Goal: Task Accomplishment & Management: Manage account settings

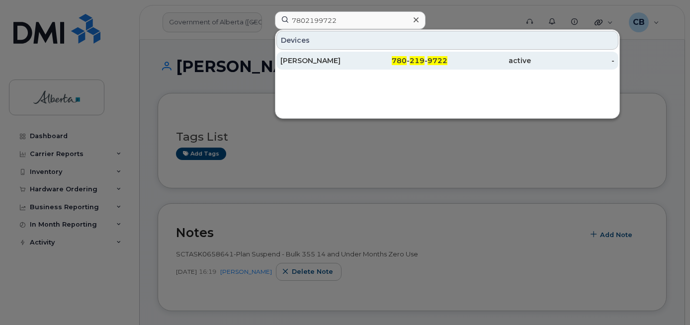
type input "7802199722"
click at [315, 60] on div "[PERSON_NAME]" at bounding box center [321, 61] width 83 height 10
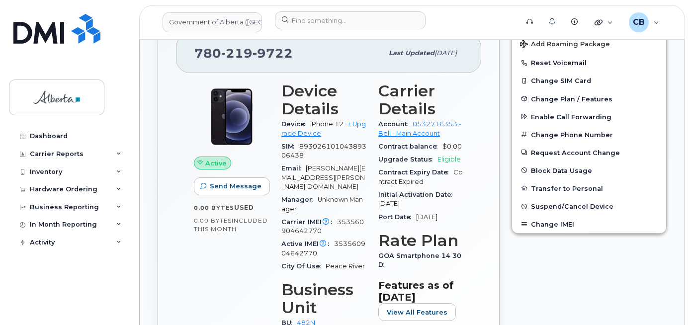
scroll to position [397, 0]
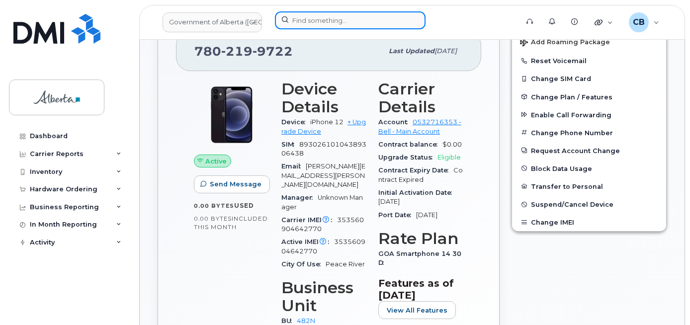
click at [302, 19] on input at bounding box center [350, 20] width 151 height 18
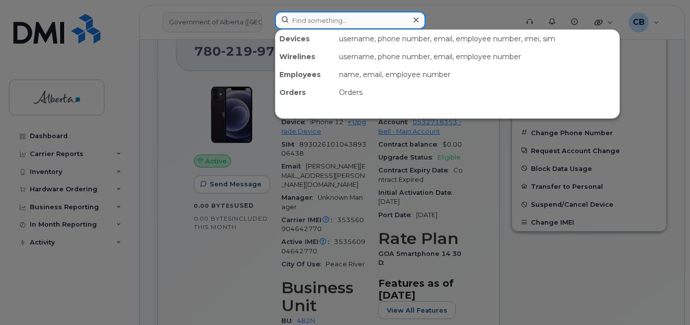
paste input "7802199722"
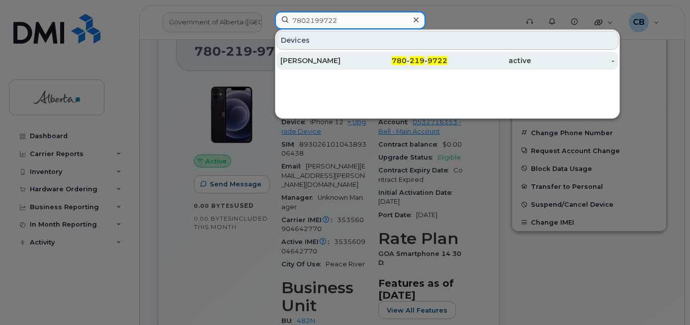
type input "7802199722"
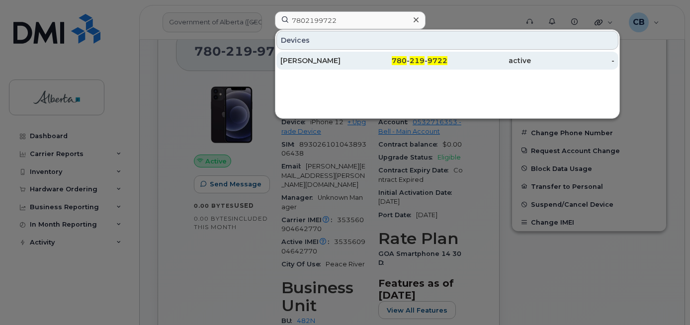
click at [298, 60] on div "[PERSON_NAME]" at bounding box center [321, 61] width 83 height 10
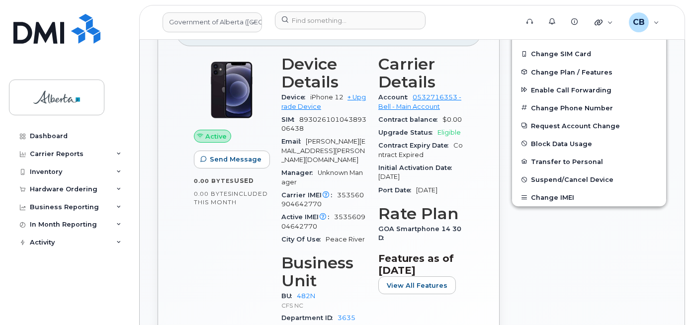
scroll to position [447, 0]
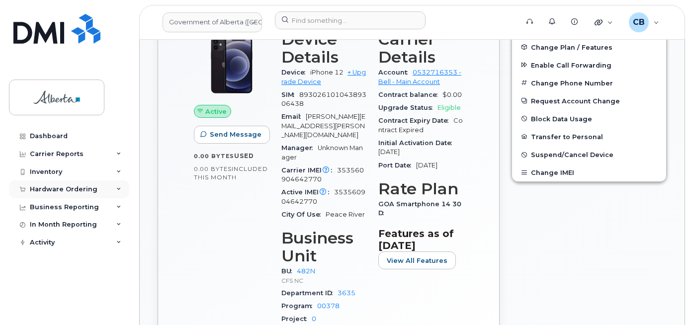
click at [58, 191] on div "Hardware Ordering" at bounding box center [64, 189] width 68 height 8
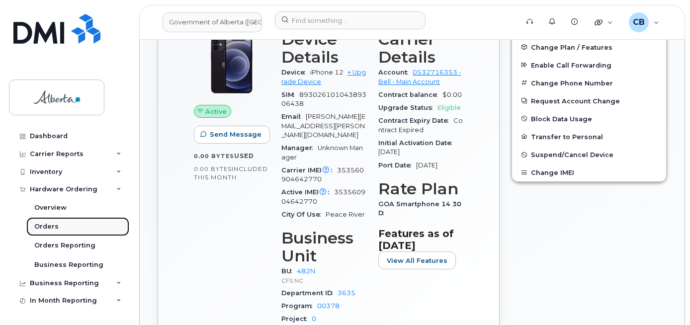
click at [43, 224] on div "Orders" at bounding box center [46, 226] width 24 height 9
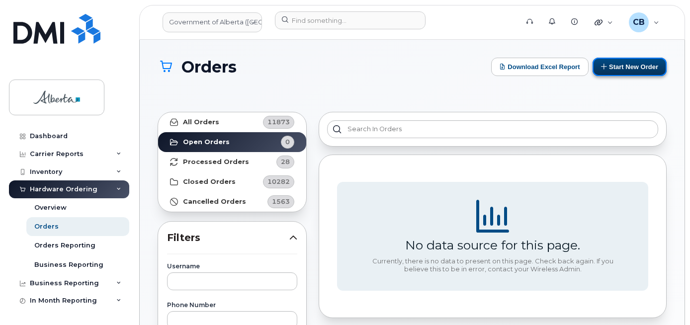
click at [628, 65] on button "Start New Order" at bounding box center [629, 67] width 74 height 18
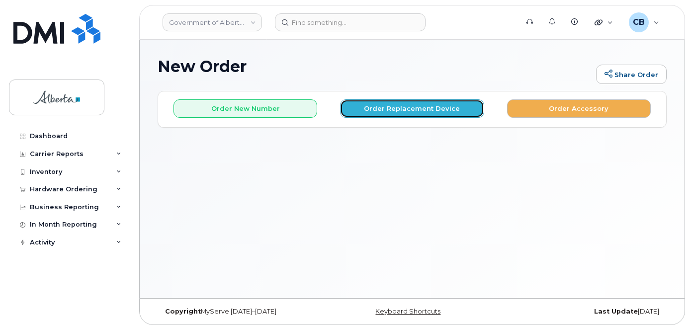
click at [378, 107] on button "Order Replacement Device" at bounding box center [412, 108] width 144 height 18
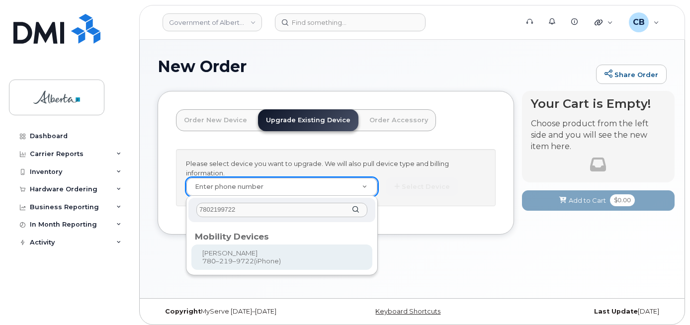
type input "7802199722"
type input "798303"
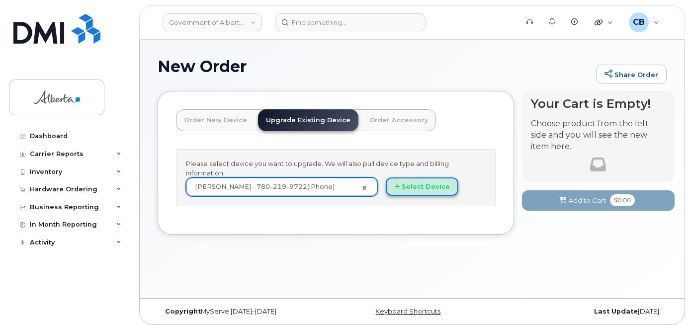
click at [423, 191] on button "Select Device" at bounding box center [422, 186] width 73 height 18
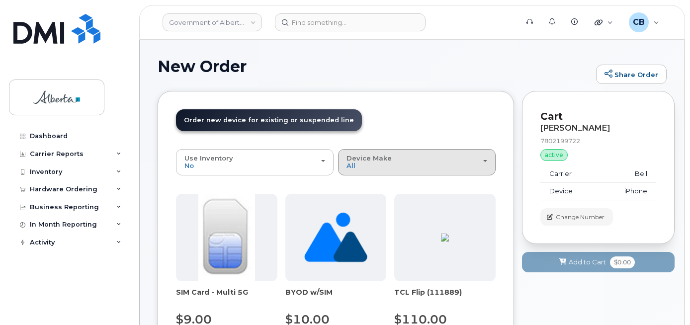
click at [381, 156] on span "Device Make" at bounding box center [368, 158] width 45 height 8
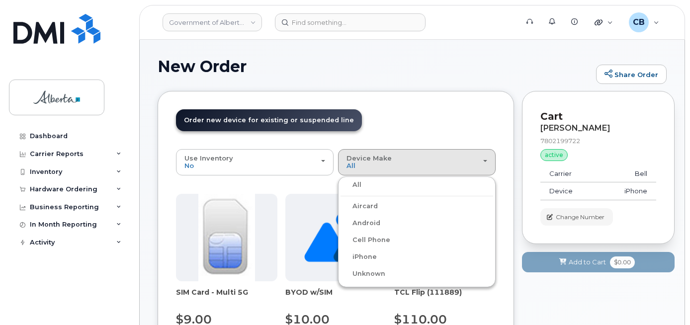
click at [363, 256] on label "iPhone" at bounding box center [358, 257] width 36 height 12
click at [0, 0] on input "iPhone" at bounding box center [0, 0] width 0 height 0
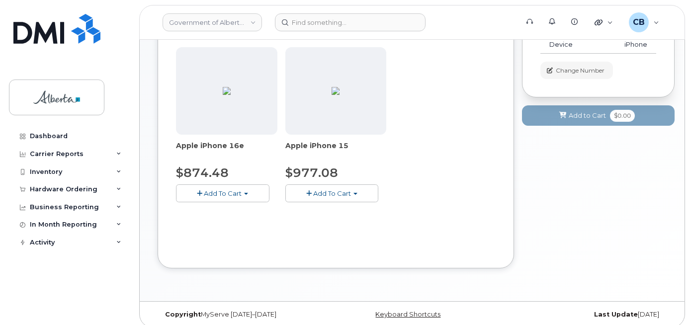
scroll to position [155, 0]
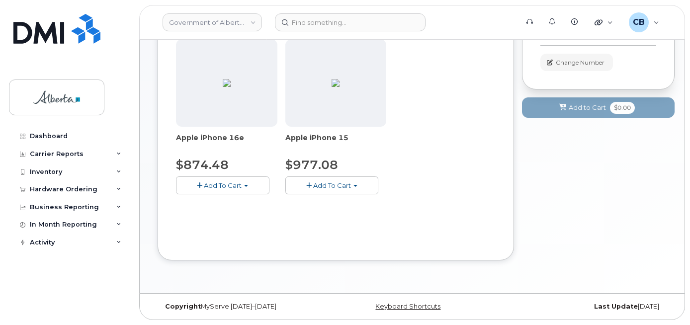
click at [325, 182] on span "Add To Cart" at bounding box center [332, 185] width 38 height 8
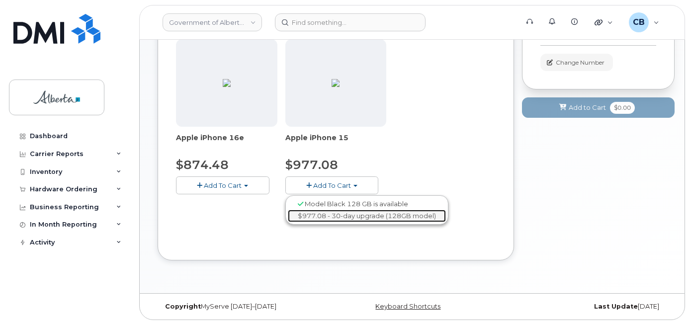
click at [349, 218] on link "$977.08 - 30-day upgrade (128GB model)" at bounding box center [367, 216] width 158 height 12
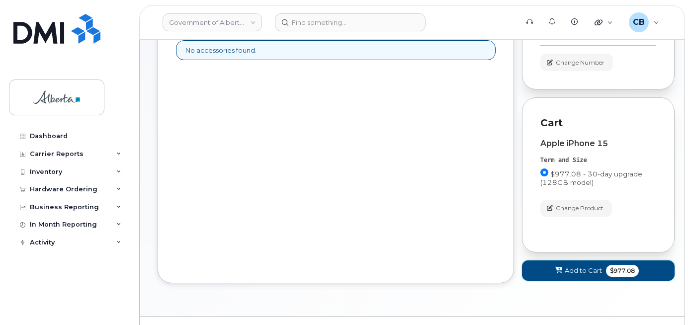
click at [580, 268] on span "Add to Cart" at bounding box center [582, 270] width 37 height 9
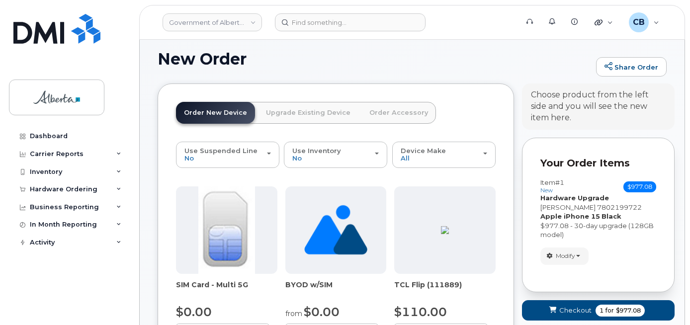
scroll to position [0, 0]
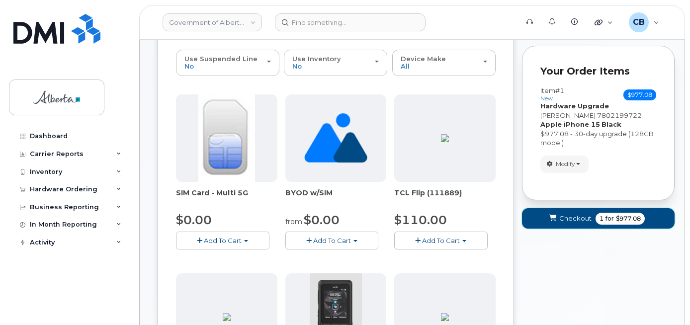
click at [572, 216] on span "Checkout" at bounding box center [575, 218] width 32 height 9
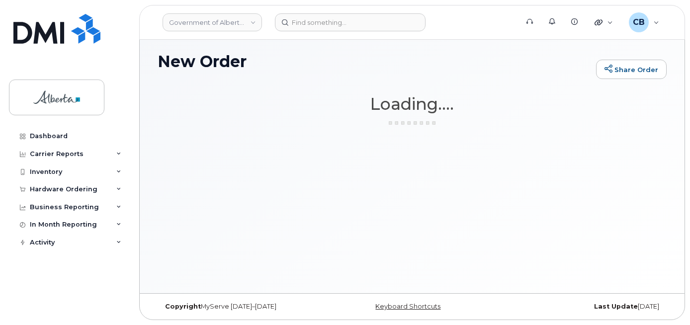
scroll to position [5, 0]
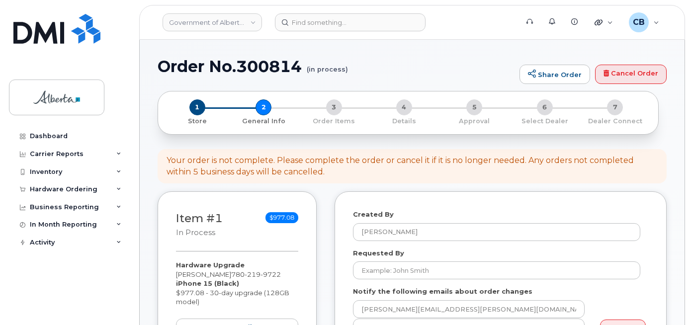
select select
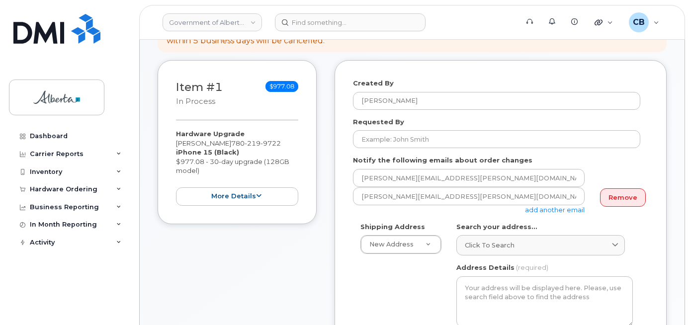
scroll to position [149, 0]
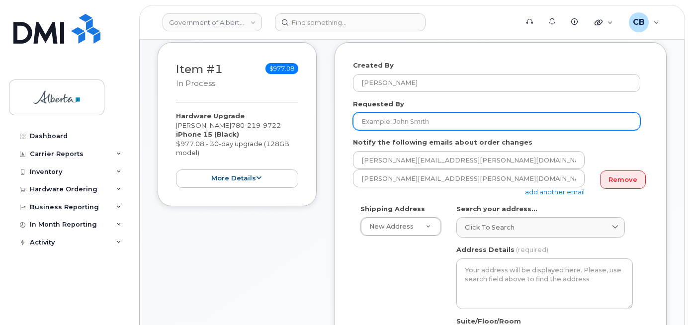
click at [390, 119] on input "Requested By" at bounding box center [496, 121] width 287 height 18
paste input "[PERSON_NAME][EMAIL_ADDRESS][PERSON_NAME][DOMAIN_NAME]"
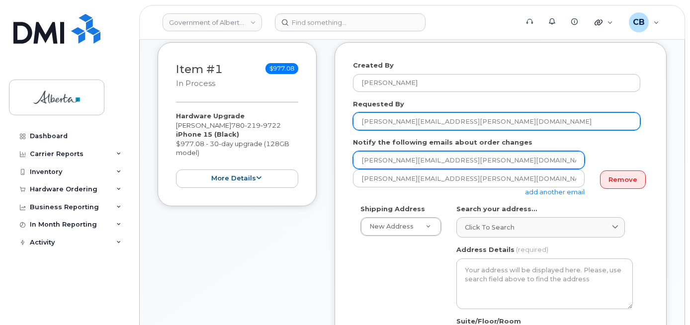
type input "[PERSON_NAME][EMAIL_ADDRESS][PERSON_NAME][DOMAIN_NAME]"
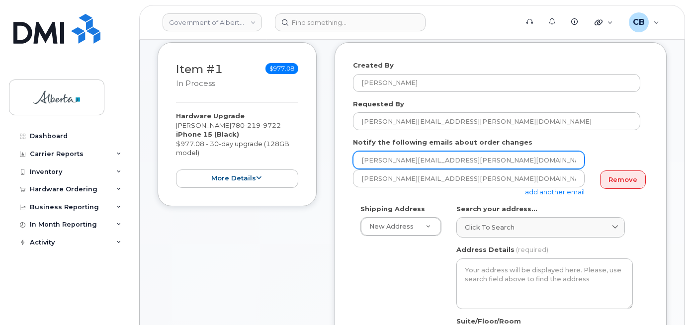
click at [366, 161] on input "[PERSON_NAME][EMAIL_ADDRESS][PERSON_NAME][DOMAIN_NAME]" at bounding box center [469, 160] width 232 height 18
paste input "Connie.Dejong"
type input "Connie.Dejong@gov.ab.ca"
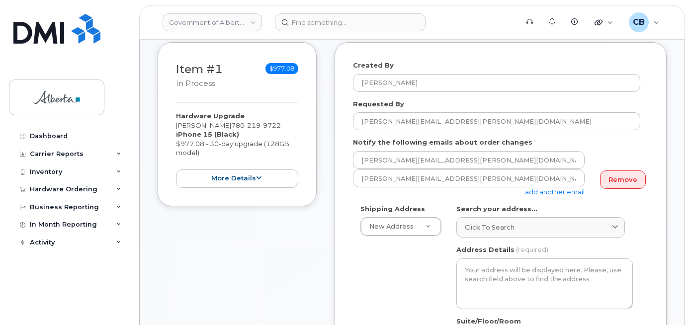
click at [563, 191] on link "add another email" at bounding box center [555, 192] width 60 height 8
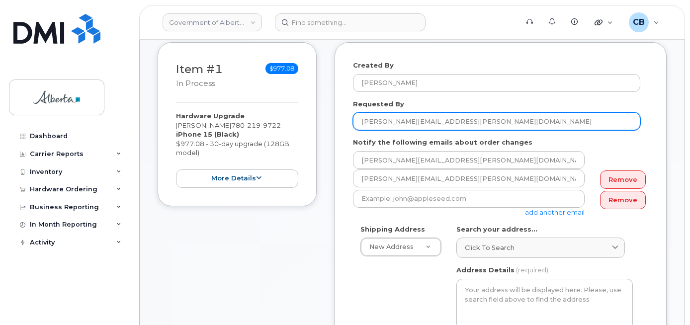
drag, startPoint x: 445, startPoint y: 119, endPoint x: 412, endPoint y: 121, distance: 32.8
click at [412, 121] on input "Connie.Dejong@gov.ab.ca" at bounding box center [496, 121] width 287 height 18
type input "[PERSON_NAME]"
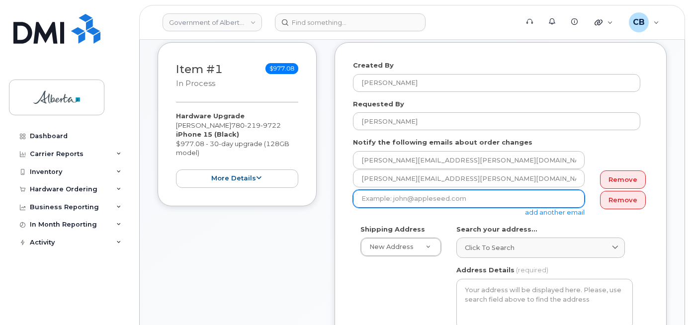
click at [420, 199] on input "email" at bounding box center [469, 199] width 232 height 18
paste input "Jennifer.Powers@gov.ab.ca"
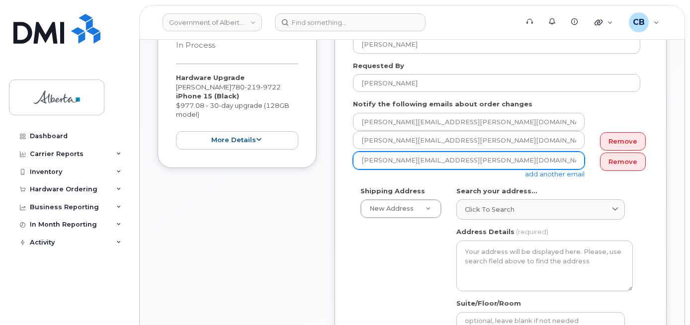
scroll to position [199, 0]
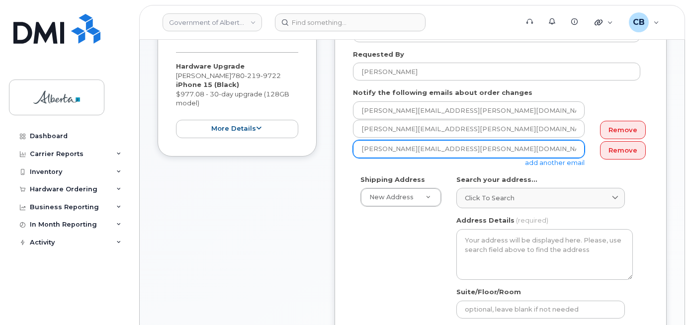
type input "Jennifer.Powers@gov.ab.ca"
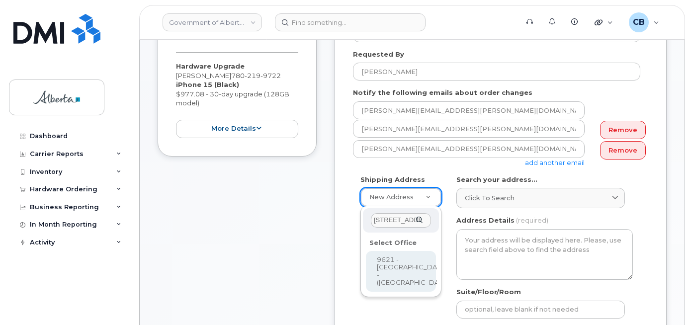
scroll to position [0, 4]
type input "9621 - 96 Avenue"
select select
type textarea "9621 - 96 Avenue Peace River Alberta T8S1T4"
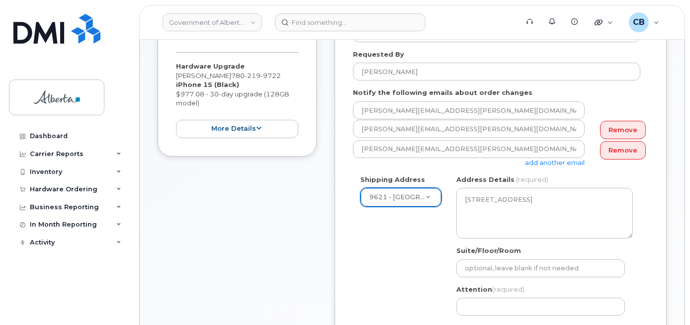
scroll to position [248, 0]
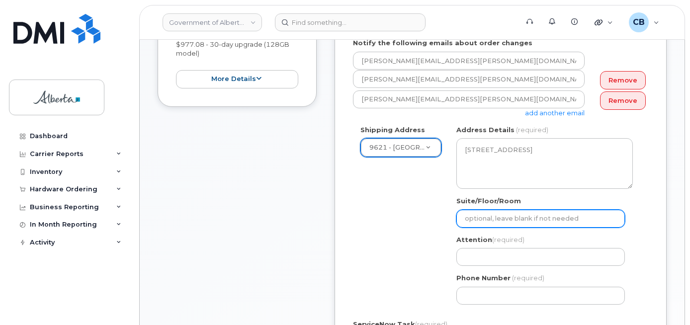
click at [484, 217] on input "Suite/Floor/Room" at bounding box center [540, 219] width 168 height 18
paste input "Suite 105"
select select
type input "Suite 105"
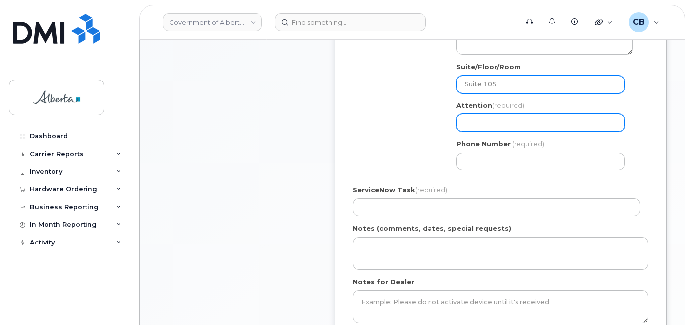
scroll to position [397, 0]
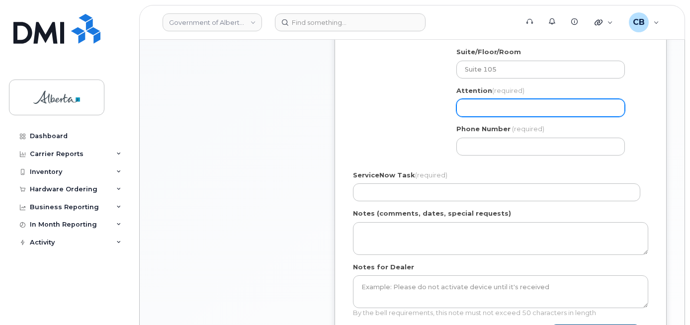
click at [477, 106] on input "Attention (required)" at bounding box center [540, 108] width 168 height 18
paste input "[PERSON_NAME]"
select select
type input "[PERSON_NAME]"
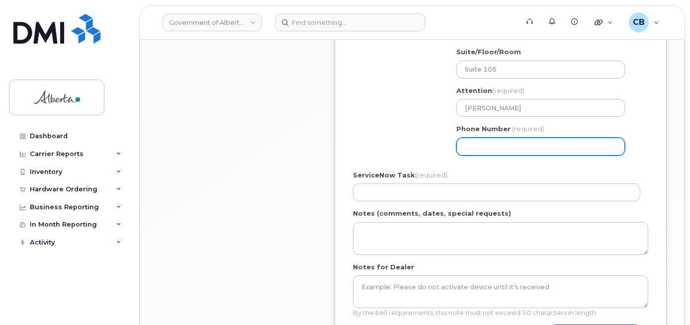
click at [469, 149] on input "Phone Number" at bounding box center [540, 147] width 168 height 18
paste input "7806246298"
select select
type input "7806246298"
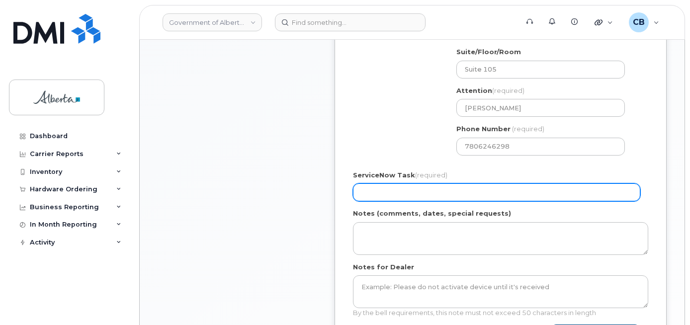
click at [416, 192] on input "ServiceNow Task (required)" at bounding box center [496, 192] width 287 height 18
paste input "SCTASK0844369"
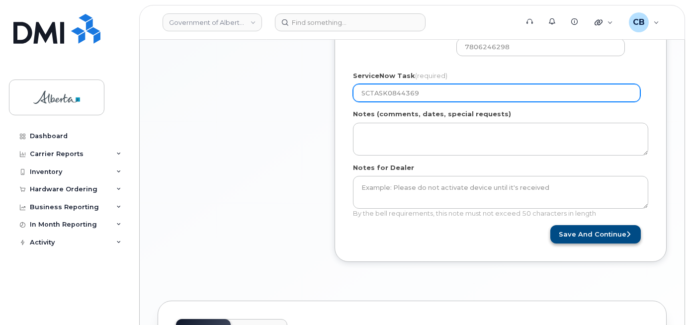
type input "SCTASK0844369"
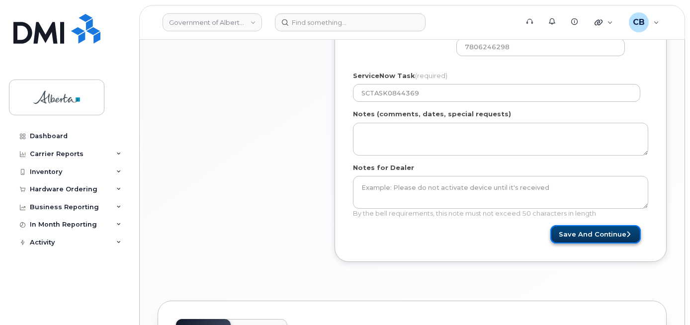
click at [567, 234] on button "Save and Continue" at bounding box center [595, 234] width 90 height 18
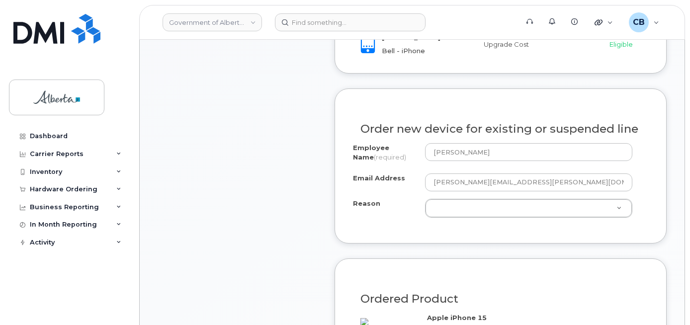
scroll to position [497, 0]
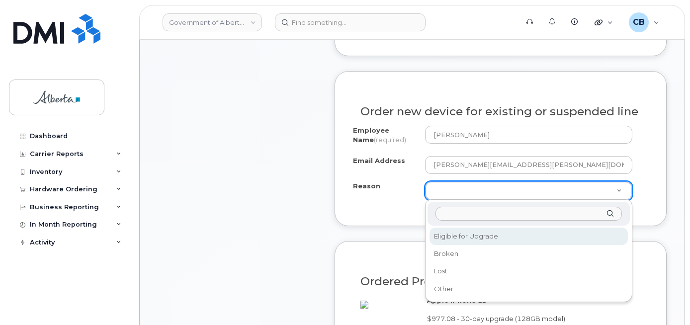
select select "eligible_for_upgrade"
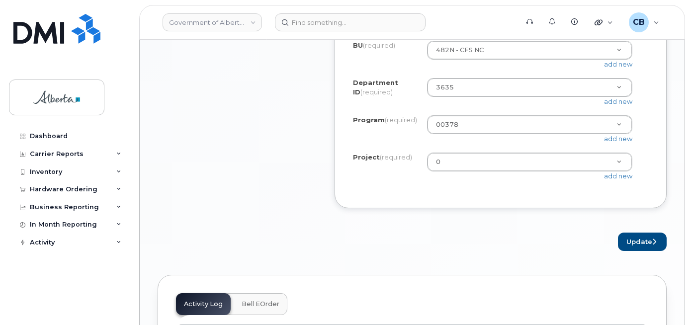
scroll to position [944, 0]
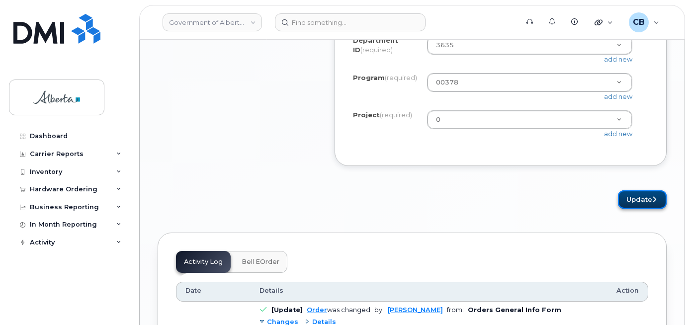
click at [635, 209] on button "Update" at bounding box center [642, 199] width 49 height 18
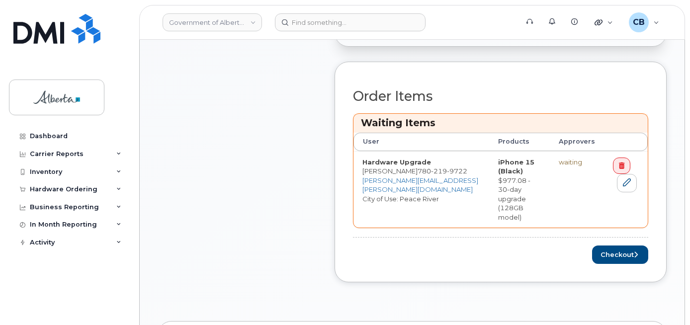
scroll to position [447, 0]
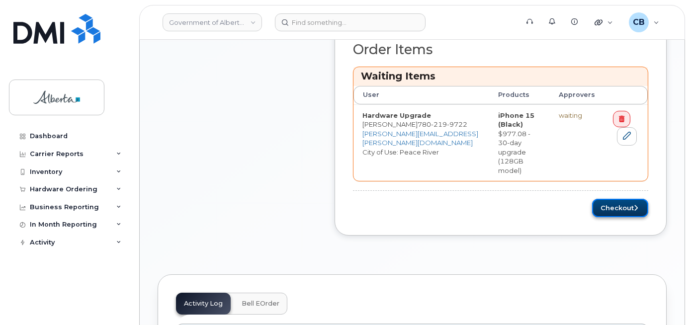
click at [612, 199] on button "Checkout" at bounding box center [620, 208] width 56 height 18
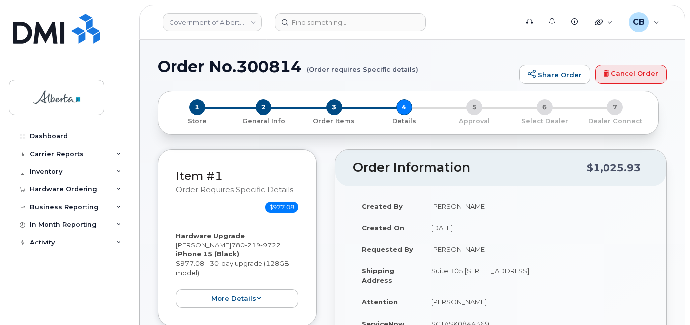
select select
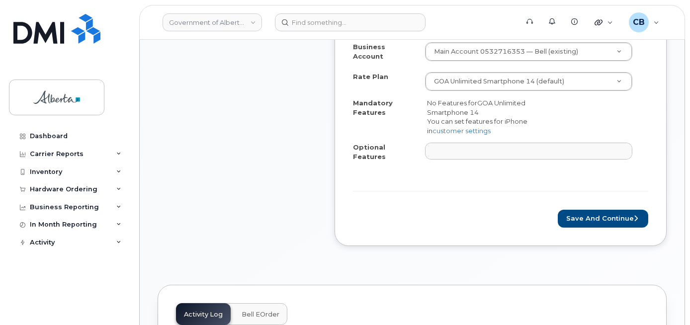
scroll to position [447, 0]
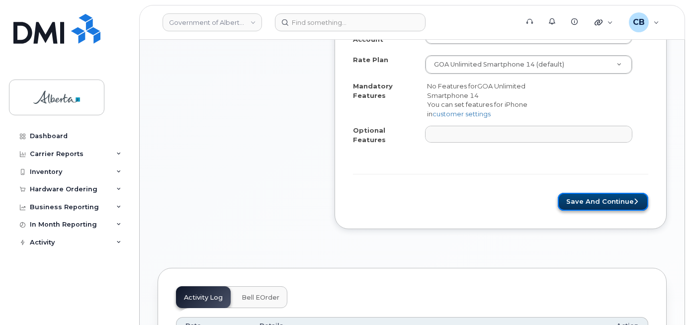
click at [588, 193] on button "Save and Continue" at bounding box center [602, 202] width 90 height 18
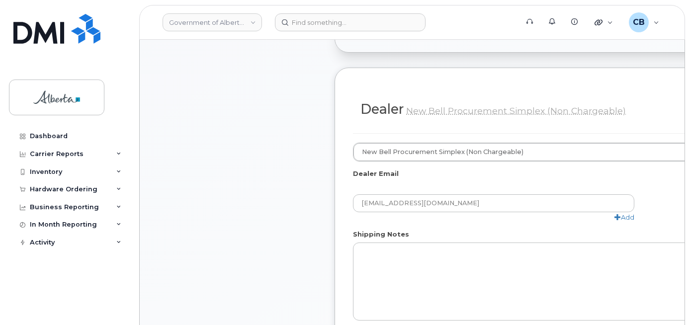
scroll to position [646, 0]
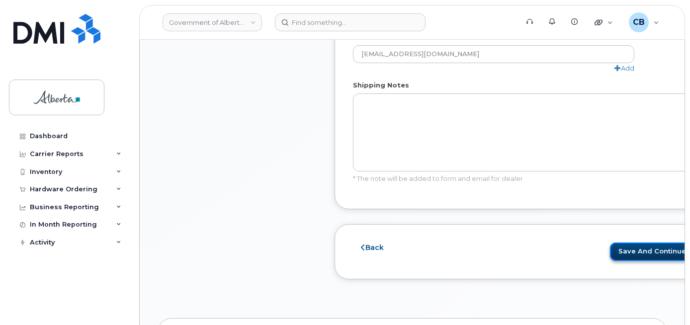
click at [621, 251] on button "Save and Continue" at bounding box center [655, 251] width 90 height 18
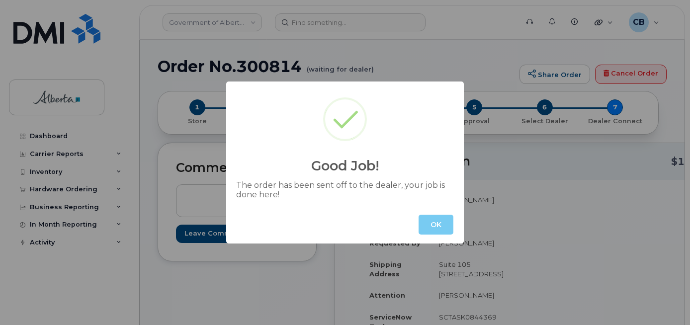
click at [440, 218] on button "OK" at bounding box center [435, 225] width 35 height 20
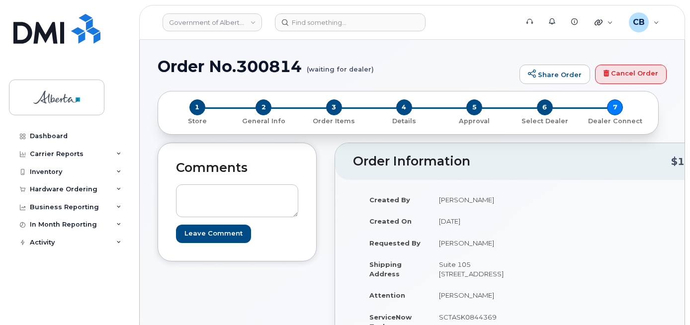
click at [249, 70] on h1 "Order No.300814 (waiting for dealer)" at bounding box center [335, 66] width 357 height 17
click at [249, 69] on h1 "Order No.300814 (waiting for dealer)" at bounding box center [335, 66] width 357 height 17
copy h1 "300814"
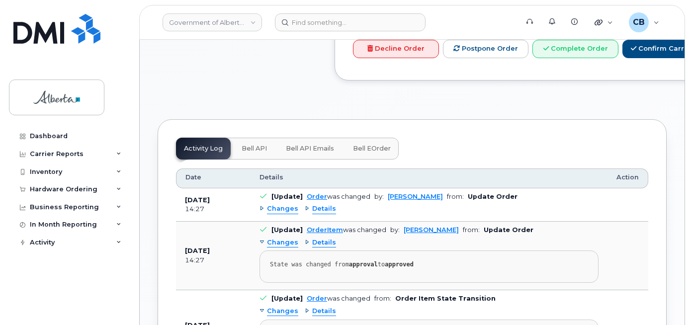
scroll to position [654, 0]
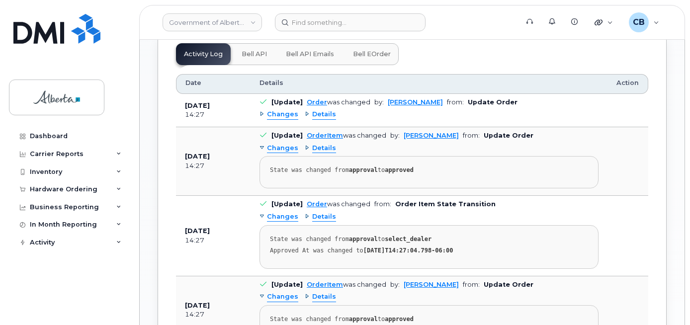
click at [241, 58] on span "Bell API" at bounding box center [253, 54] width 25 height 8
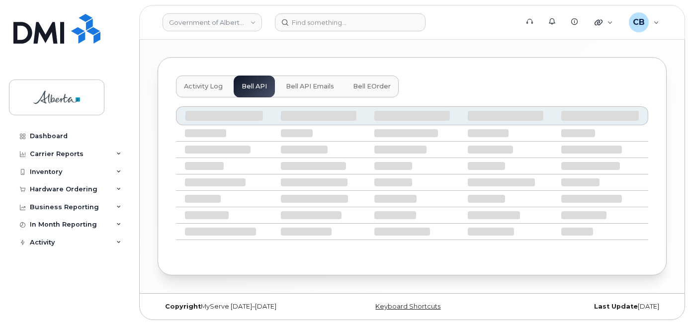
scroll to position [543, 0]
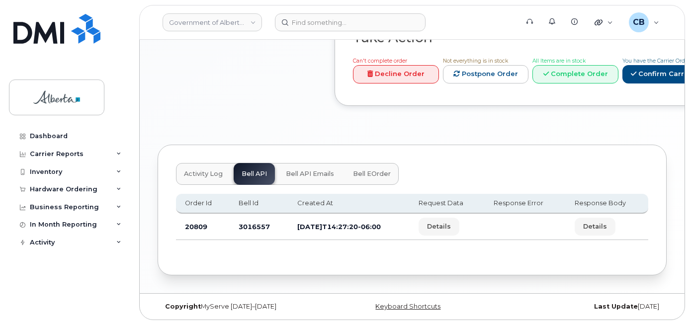
click at [244, 224] on td "3016557" at bounding box center [259, 227] width 59 height 26
copy td "3016557"
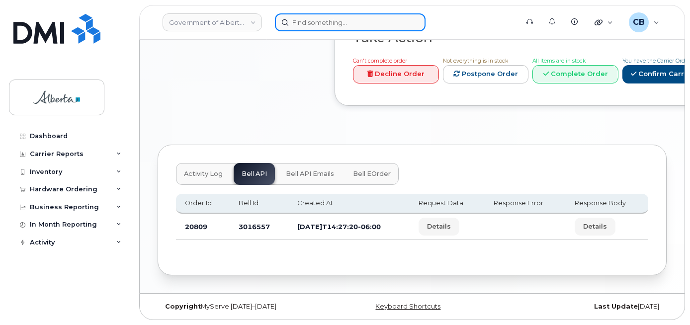
click at [345, 21] on input at bounding box center [350, 22] width 151 height 18
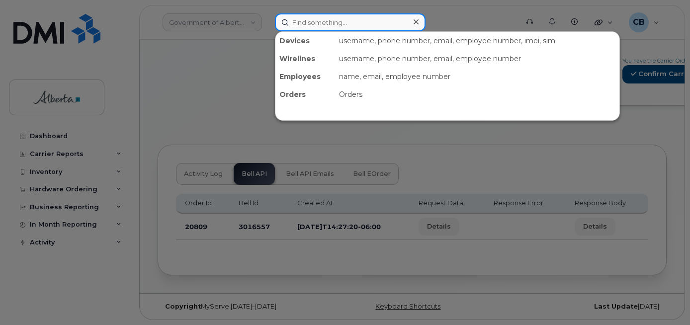
paste input "4036690563"
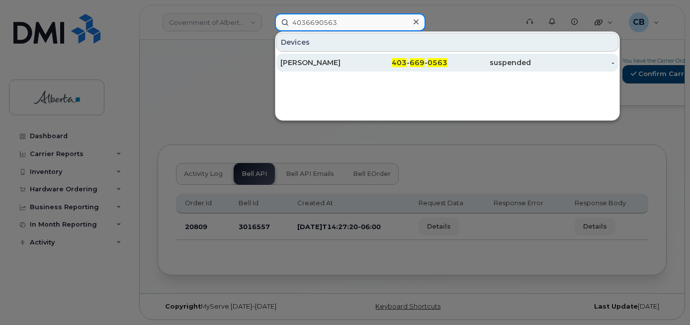
type input "4036690563"
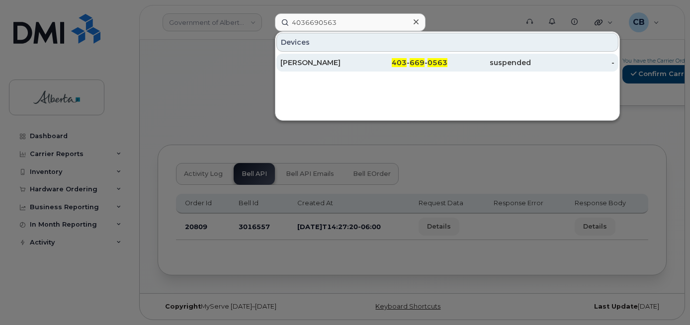
click at [323, 63] on div "[PERSON_NAME]" at bounding box center [321, 63] width 83 height 10
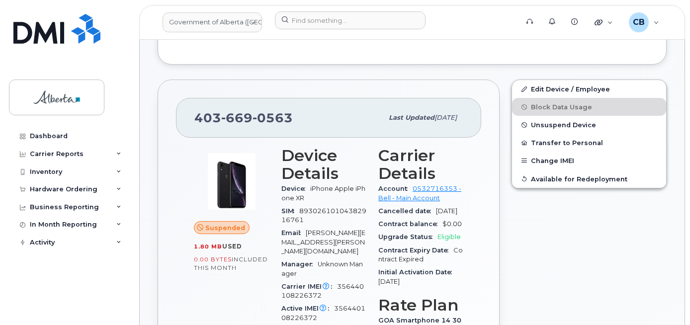
scroll to position [248, 0]
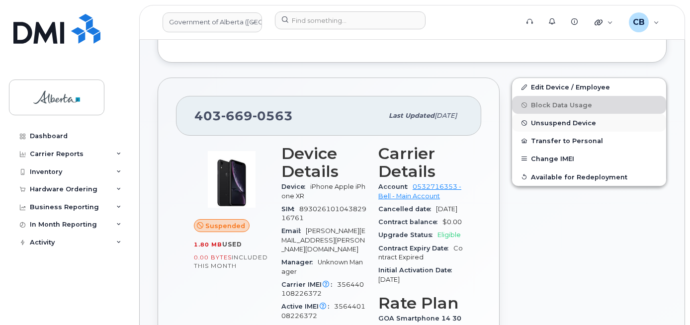
click at [552, 122] on span "Unsuspend Device" at bounding box center [563, 122] width 65 height 7
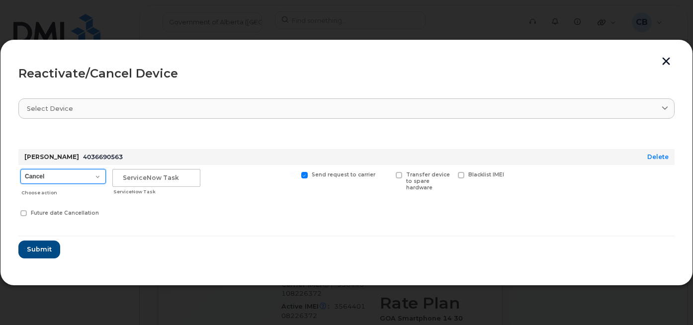
click at [99, 176] on select "Cancel Suspend - Extend Suspension Reactivate" at bounding box center [62, 176] width 85 height 15
select select "[object Object]"
click at [20, 169] on select "Cancel Suspend - Extend Suspension Reactivate" at bounding box center [62, 176] width 85 height 15
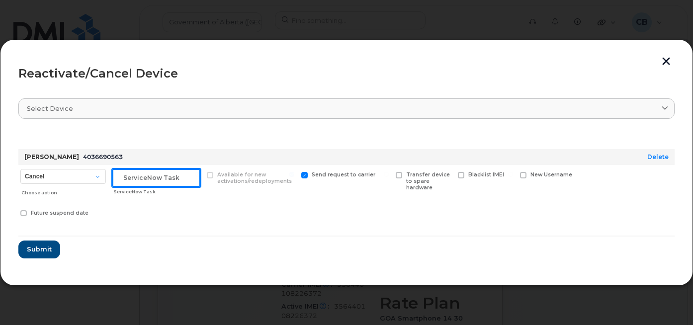
click at [127, 172] on input "text" at bounding box center [156, 178] width 88 height 18
paste input "SCTASK0845680"
type input "SCTASK0845680"
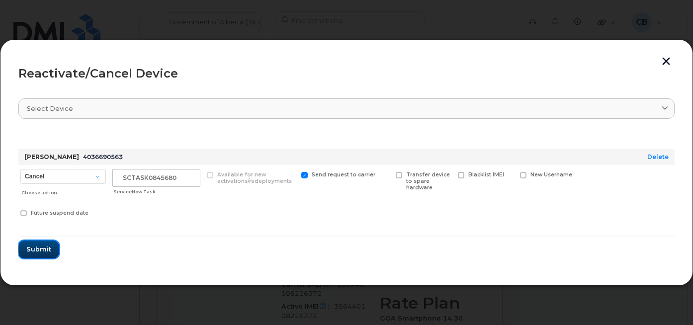
click at [38, 247] on span "Submit" at bounding box center [38, 248] width 25 height 9
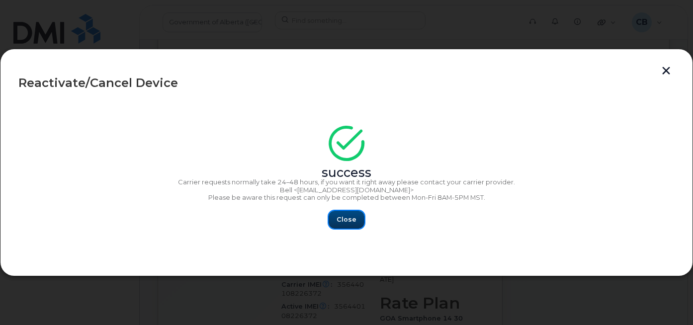
click at [342, 218] on span "Close" at bounding box center [346, 219] width 20 height 9
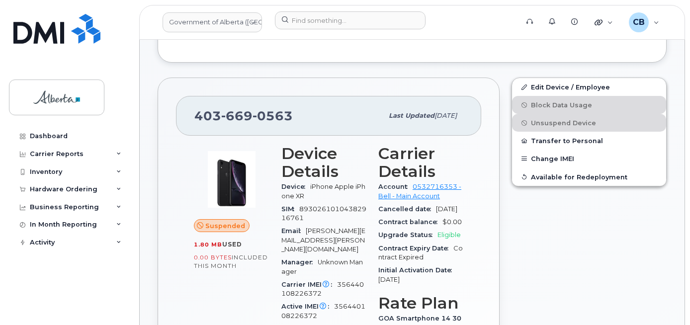
scroll to position [99, 0]
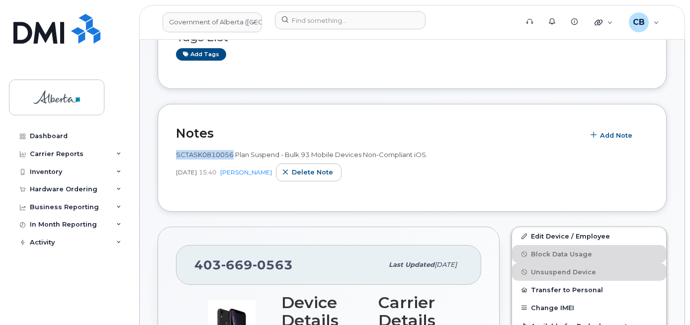
drag, startPoint x: 232, startPoint y: 153, endPoint x: 169, endPoint y: 150, distance: 62.7
click at [169, 150] on div "Notes Add Note SCTASK0810056 Plan Suspend - Bulk 93 Mobile Devices Non-Complian…" at bounding box center [411, 158] width 509 height 108
copy span "SCTASK0810056"
click at [496, 153] on div "SCTASK0810056 Plan Suspend - Bulk 93 Mobile Devices Non-Compliant iOS." at bounding box center [412, 154] width 472 height 9
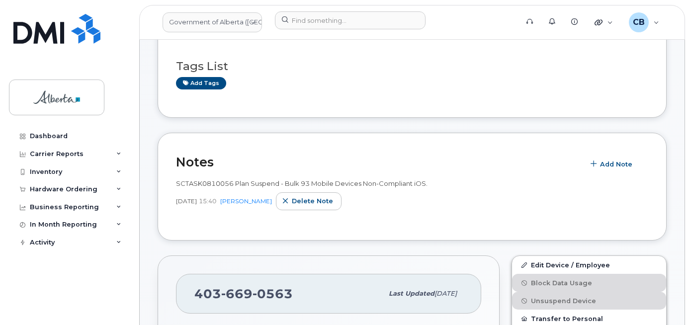
scroll to position [199, 0]
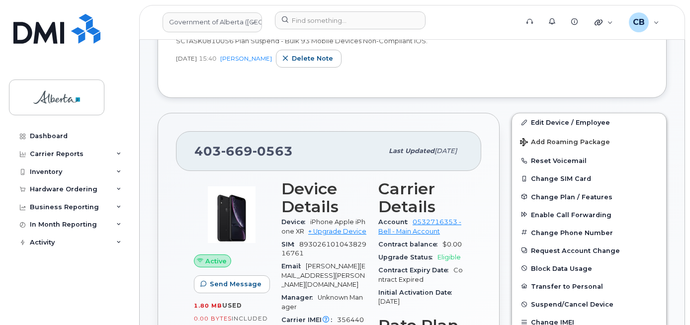
scroll to position [248, 0]
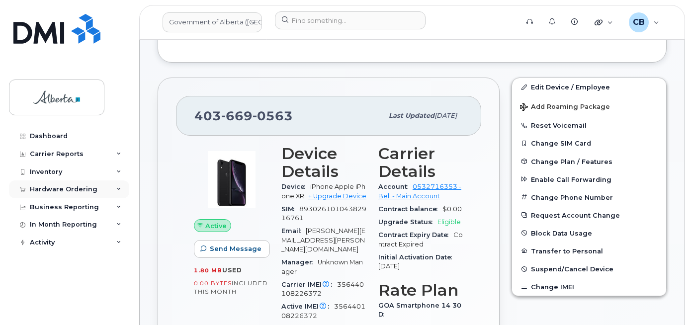
click at [52, 190] on div "Hardware Ordering" at bounding box center [64, 189] width 68 height 8
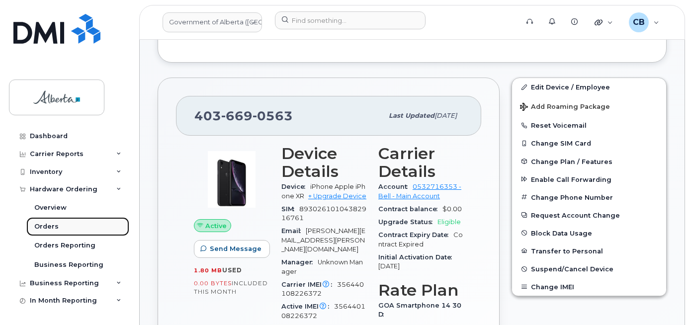
click at [48, 225] on div "Orders" at bounding box center [46, 226] width 24 height 9
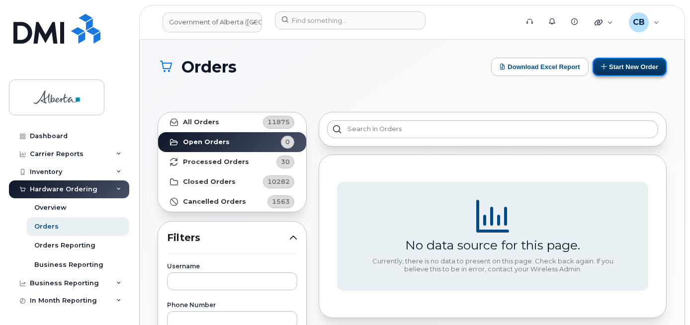
click at [621, 67] on button "Start New Order" at bounding box center [629, 67] width 74 height 18
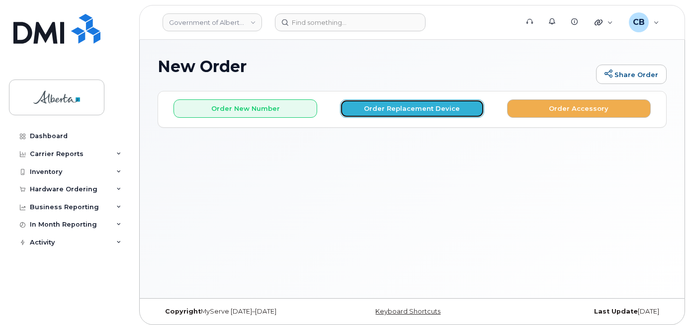
click at [405, 110] on button "Order Replacement Device" at bounding box center [412, 108] width 144 height 18
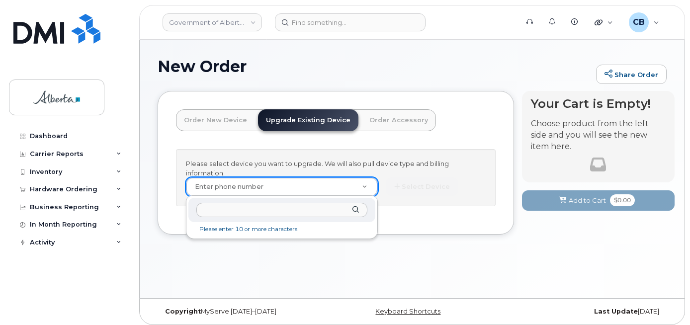
type input "SCTASK0810056"
click at [222, 205] on input "text" at bounding box center [281, 210] width 171 height 14
paste input "4036690563"
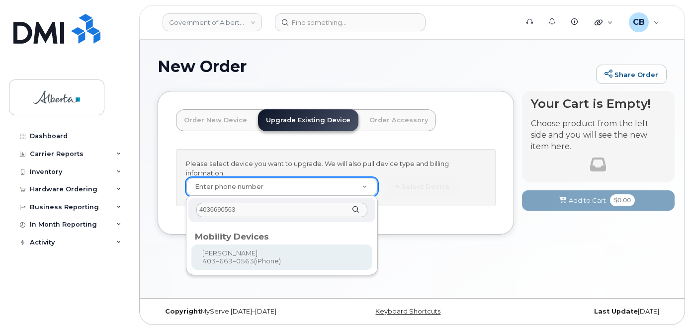
type input "4036690563"
type input "789632"
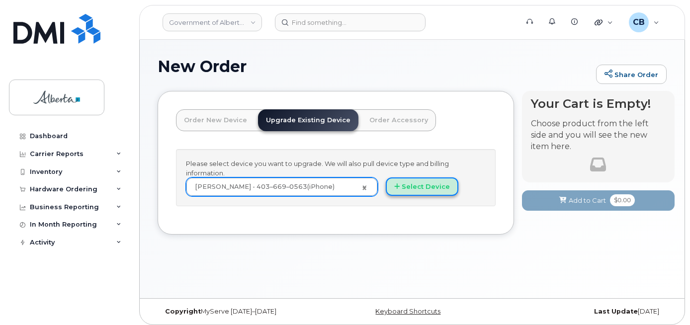
click at [424, 183] on button "Select Device" at bounding box center [422, 186] width 73 height 18
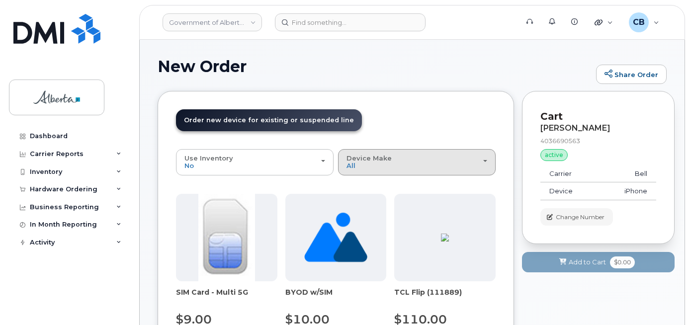
click at [365, 162] on div "Device Make All Aircard Android Cell Phone iPhone Unknown" at bounding box center [416, 162] width 141 height 15
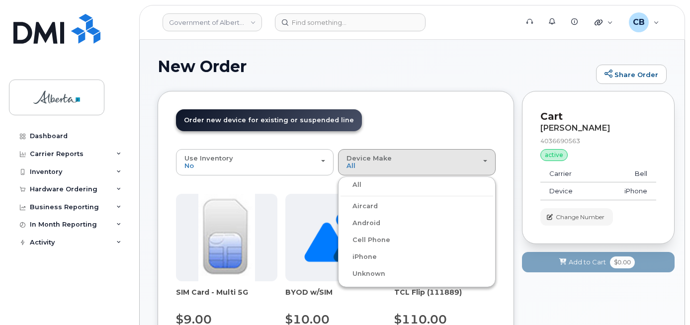
click at [366, 256] on label "iPhone" at bounding box center [358, 257] width 36 height 12
click at [0, 0] on input "iPhone" at bounding box center [0, 0] width 0 height 0
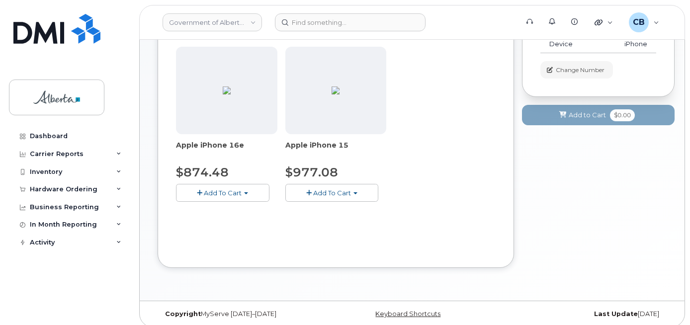
scroll to position [149, 0]
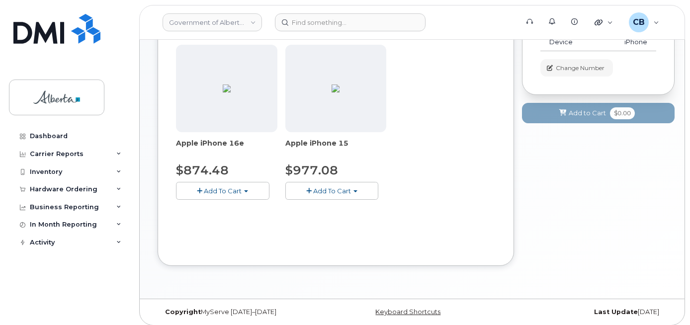
click at [330, 192] on span "Add To Cart" at bounding box center [332, 191] width 38 height 8
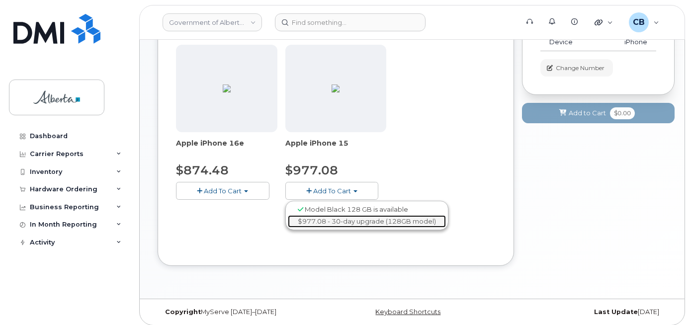
click at [347, 222] on link "$977.08 - 30-day upgrade (128GB model)" at bounding box center [367, 221] width 158 height 12
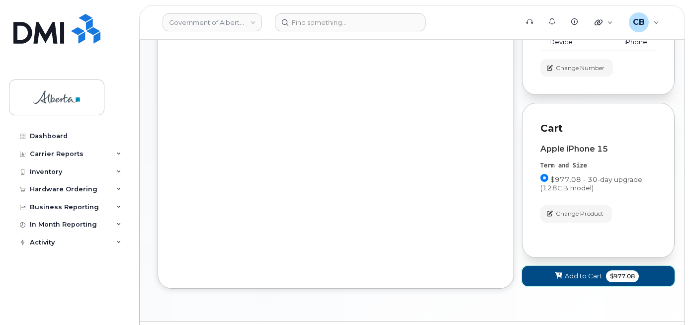
click at [584, 273] on span "Add to Cart" at bounding box center [582, 275] width 37 height 9
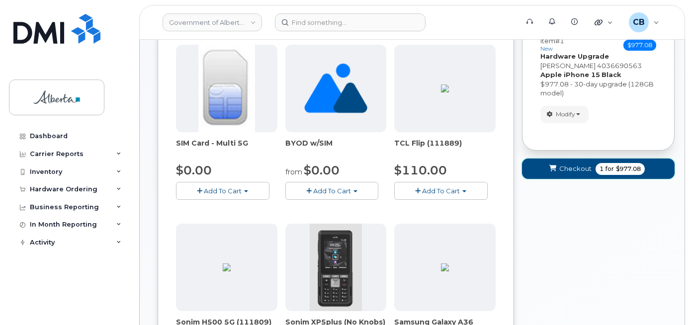
click at [572, 164] on span "Checkout" at bounding box center [575, 168] width 32 height 9
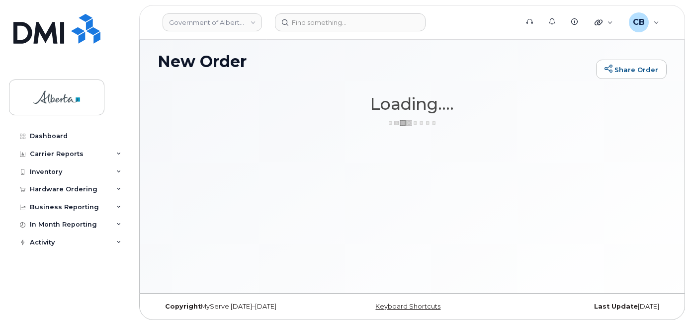
scroll to position [5, 0]
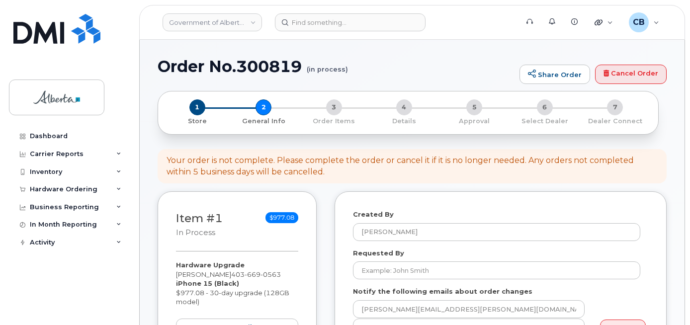
select select
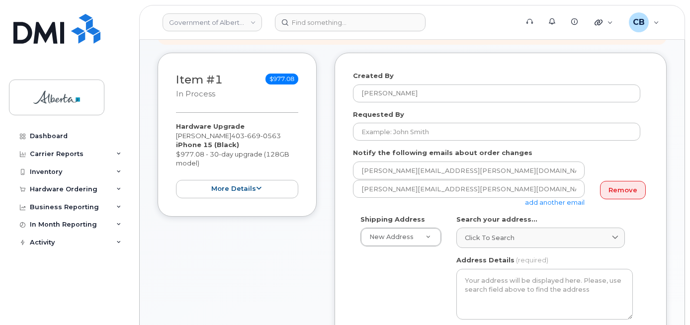
scroll to position [149, 0]
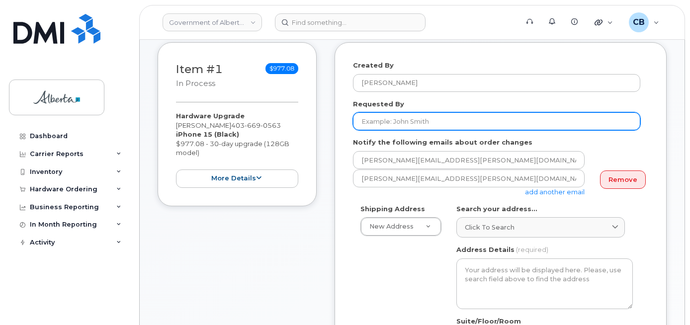
click at [401, 118] on input "Requested By" at bounding box center [496, 121] width 287 height 18
paste input "[PERSON_NAME]"
type input "[PERSON_NAME]"
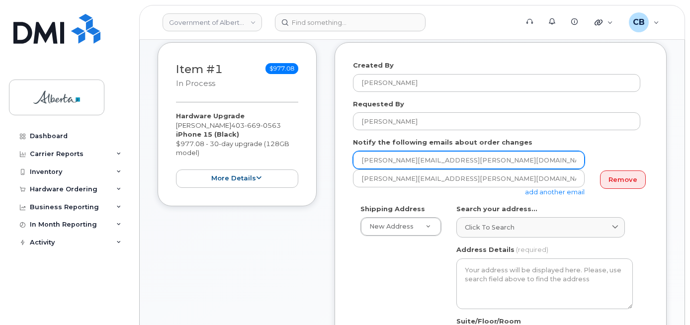
click at [362, 159] on input "[PERSON_NAME][EMAIL_ADDRESS][PERSON_NAME][DOMAIN_NAME]" at bounding box center [469, 160] width 232 height 18
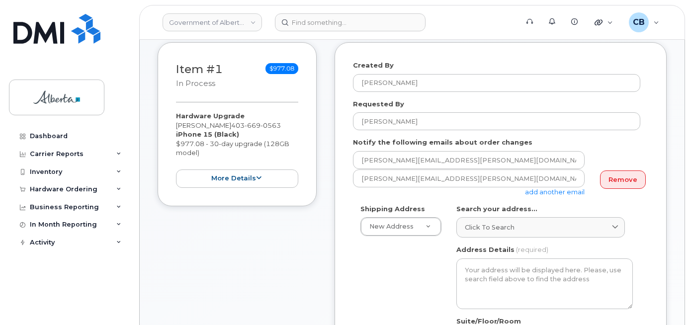
click at [559, 193] on link "add another email" at bounding box center [555, 192] width 60 height 8
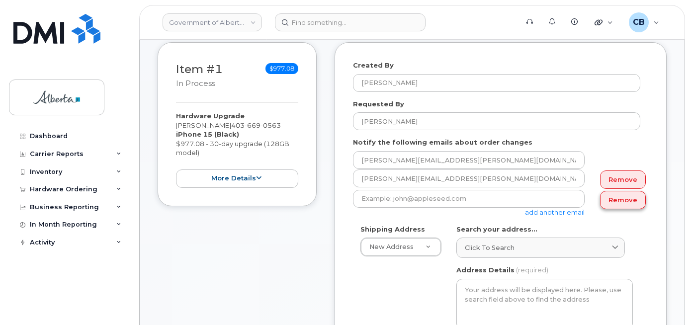
click at [621, 201] on link "Remove" at bounding box center [623, 200] width 46 height 18
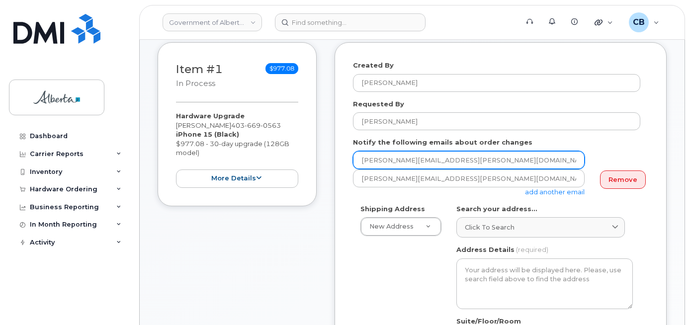
click at [366, 155] on input "[PERSON_NAME][EMAIL_ADDRESS][PERSON_NAME][DOMAIN_NAME]" at bounding box center [469, 160] width 232 height 18
click at [366, 154] on input "[PERSON_NAME][EMAIL_ADDRESS][PERSON_NAME][DOMAIN_NAME]" at bounding box center [469, 160] width 232 height 18
paste input "[PERSON_NAME].[PERSON_NAME]"
type input "[PERSON_NAME][EMAIL_ADDRESS][PERSON_NAME][DOMAIN_NAME]"
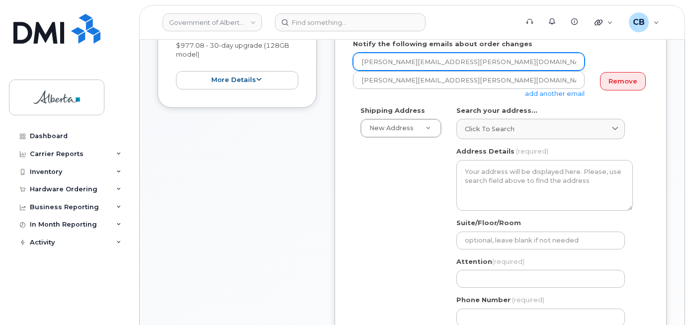
scroll to position [248, 0]
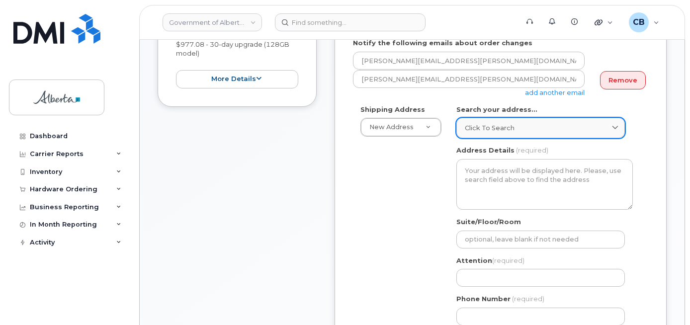
click at [486, 124] on span "Click to search" at bounding box center [490, 127] width 50 height 9
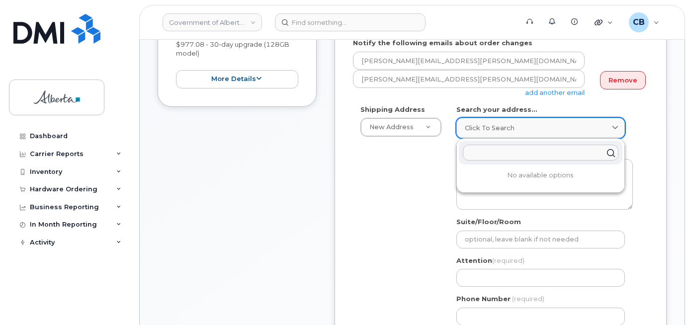
paste input "332 - 6 Avenue S. W."
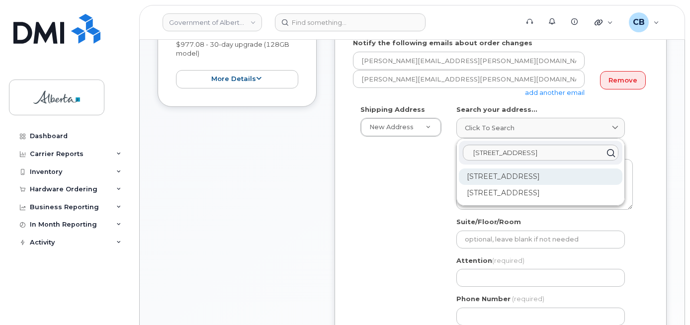
click at [504, 172] on div "332 6 Ave SW Calgary AB T2P 0B2" at bounding box center [540, 176] width 163 height 16
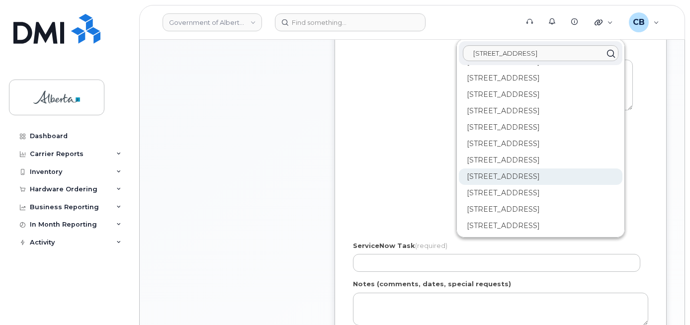
scroll to position [0, 0]
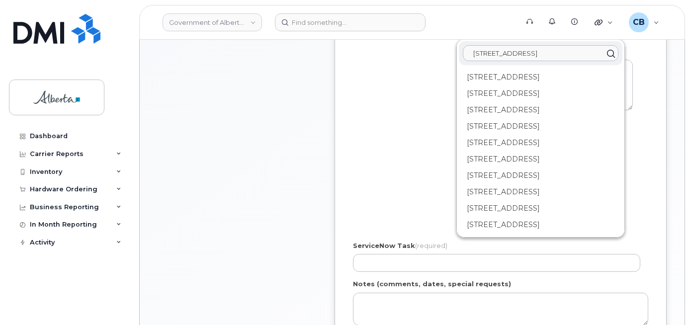
click at [552, 51] on input "332 - 6 Avenue S. W." at bounding box center [540, 53] width 155 height 16
type input "332 - 6 Avenue S. W."
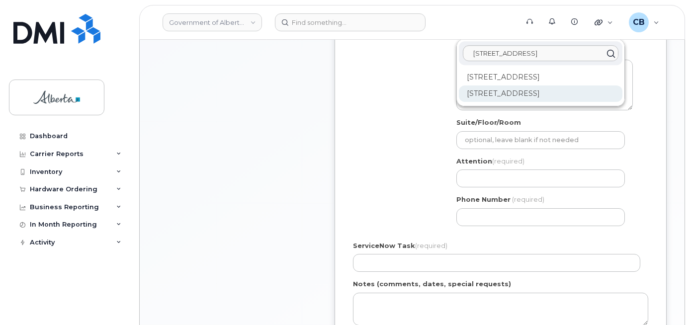
click at [525, 95] on div "332 6 Ave SW Calgary AB T2P 0B2" at bounding box center [540, 93] width 163 height 16
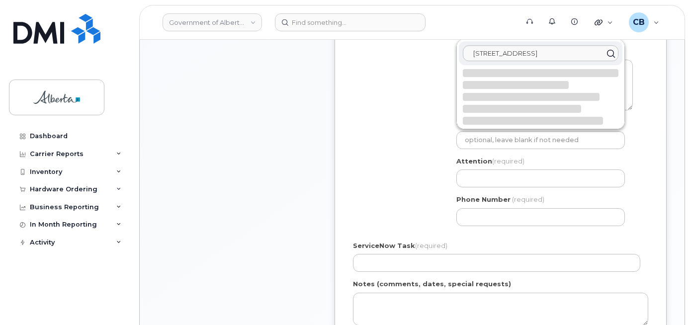
select select
type textarea "332 6 Ave SW CALGARY AB T2P 0B2 CANADA"
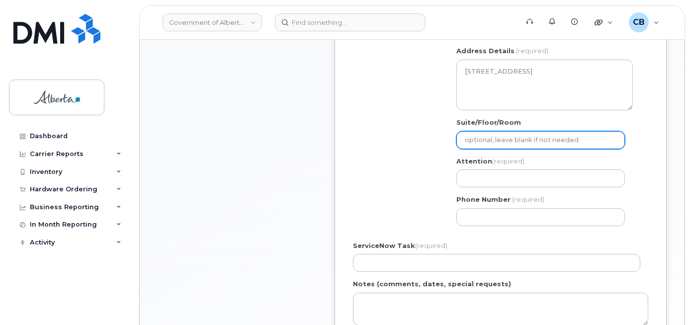
click at [478, 138] on input "Suite/Floor/Room" at bounding box center [540, 140] width 168 height 18
select select
type input "6"
select select
type input "6T"
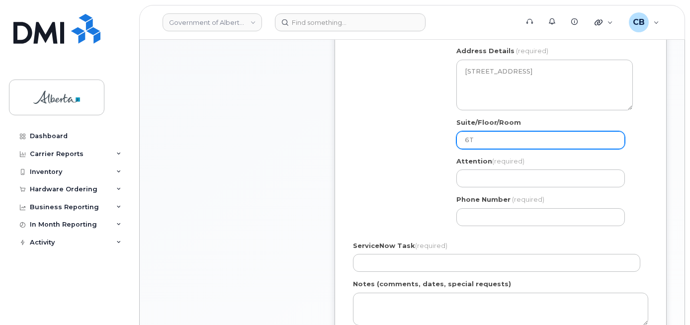
select select
type input "6TH"
select select
type input "6TH F"
select select
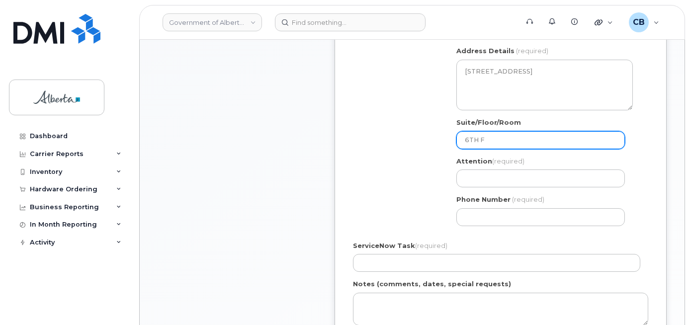
type input "6TH FL"
select select
type input "6th floor"
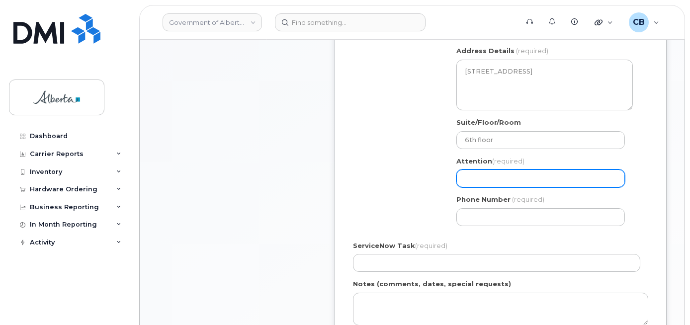
click at [475, 178] on input "Attention (required)" at bounding box center [540, 178] width 168 height 18
paste input "[PERSON_NAME]"
select select
type input "[PERSON_NAME]"
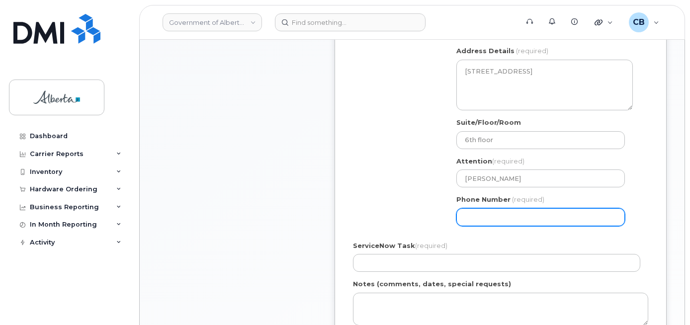
click at [479, 214] on input "Phone Number" at bounding box center [540, 217] width 168 height 18
paste input "4032974187"
select select
type input "4032974187"
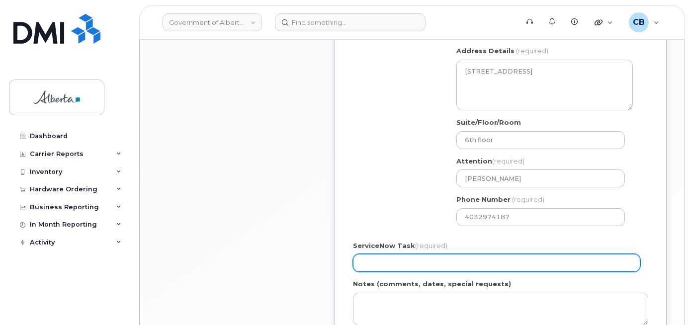
click at [380, 261] on input "ServiceNow Task (required)" at bounding box center [496, 263] width 287 height 18
paste input "SCTASK0845680"
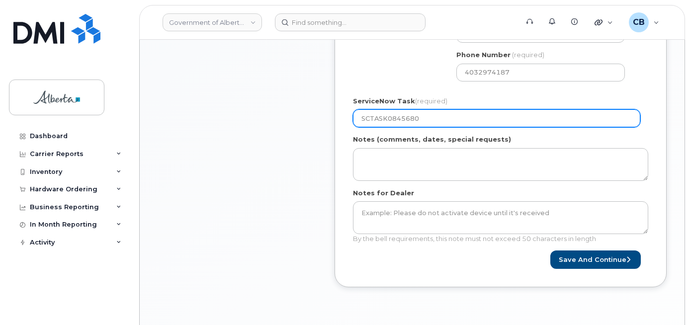
scroll to position [497, 0]
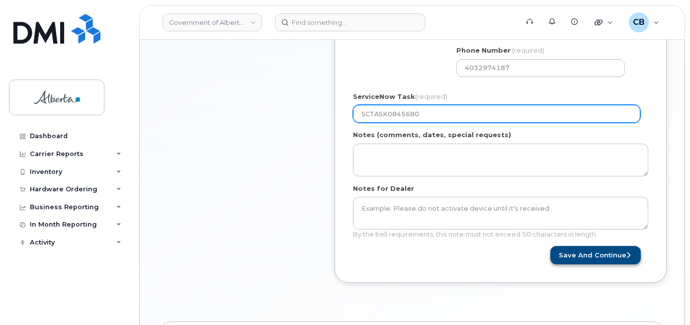
type input "SCTASK0845680"
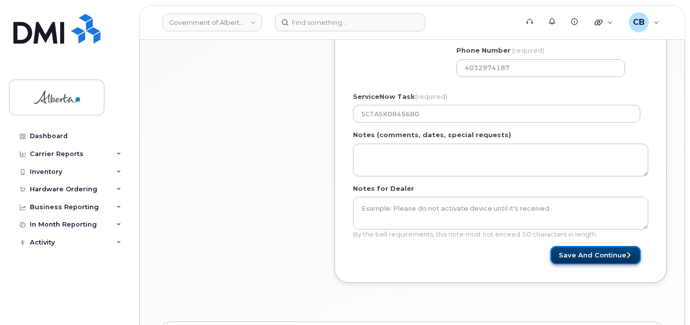
click at [584, 255] on button "Save and Continue" at bounding box center [595, 255] width 90 height 18
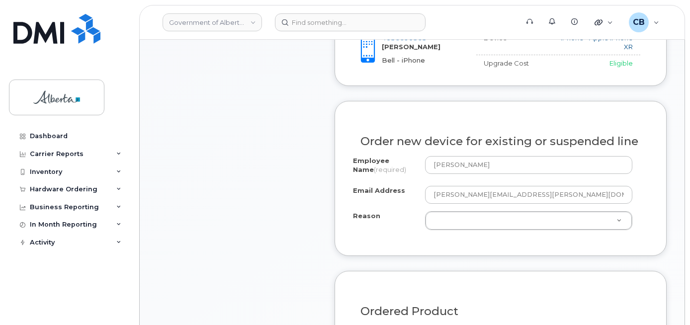
scroll to position [497, 0]
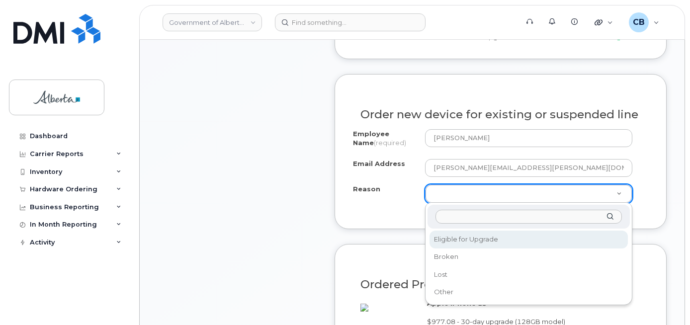
select select "eligible_for_upgrade"
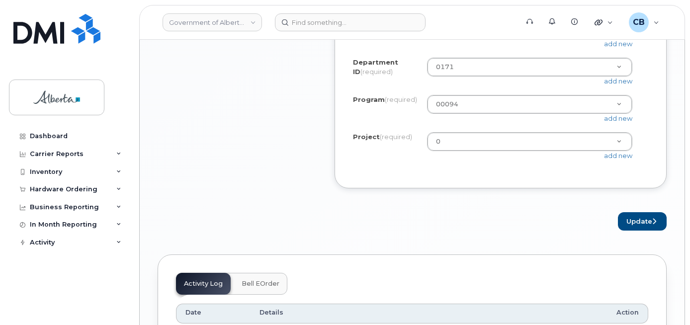
scroll to position [944, 0]
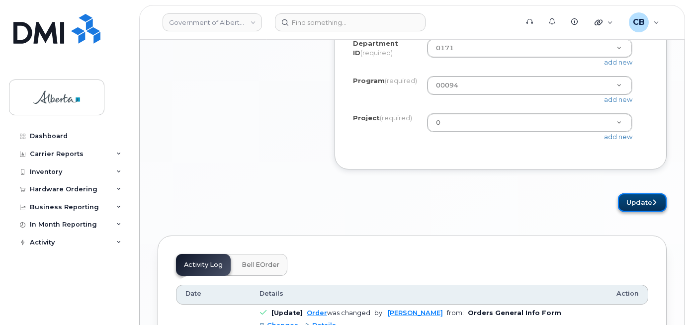
click at [643, 212] on button "Update" at bounding box center [642, 202] width 49 height 18
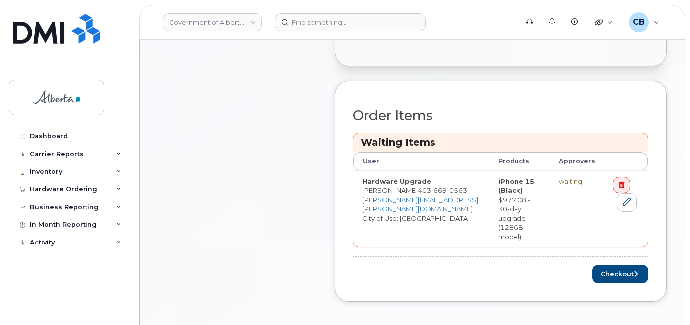
scroll to position [397, 0]
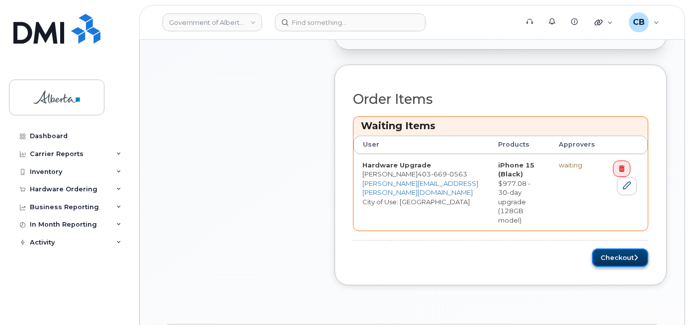
click at [618, 248] on button "Checkout" at bounding box center [620, 257] width 56 height 18
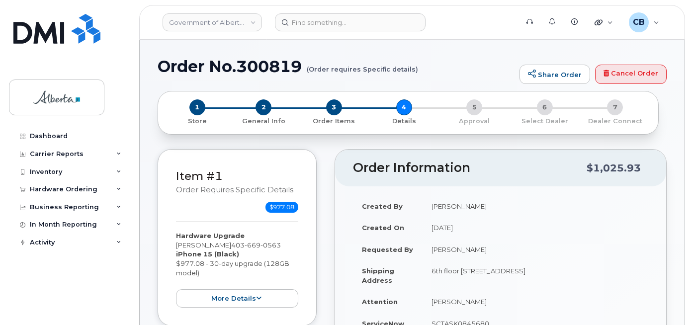
select select
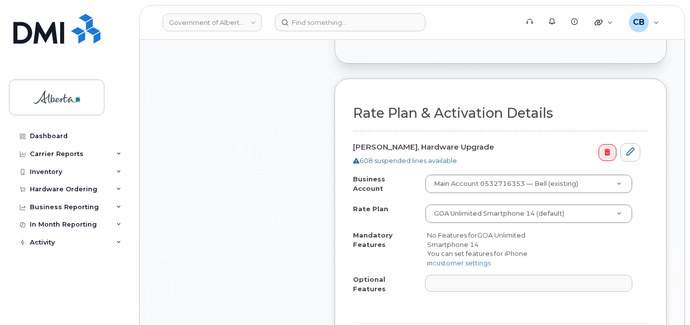
scroll to position [397, 0]
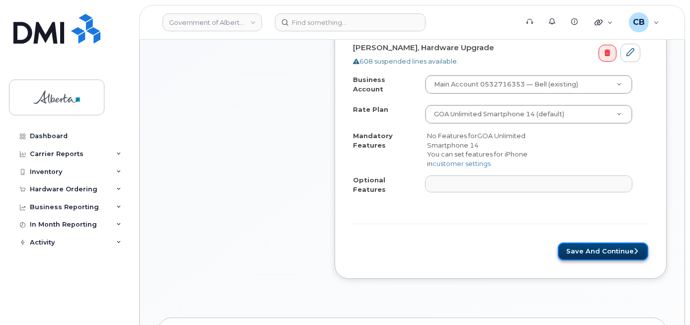
click at [607, 242] on button "Save and Continue" at bounding box center [602, 251] width 90 height 18
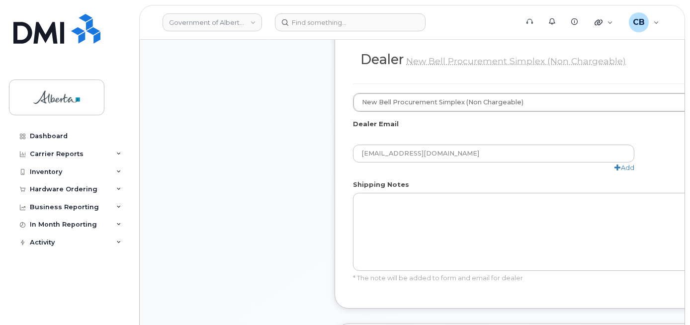
scroll to position [646, 0]
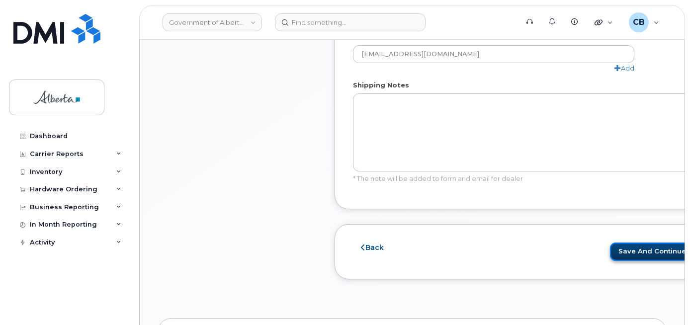
click at [625, 248] on button "Save and Continue" at bounding box center [655, 251] width 90 height 18
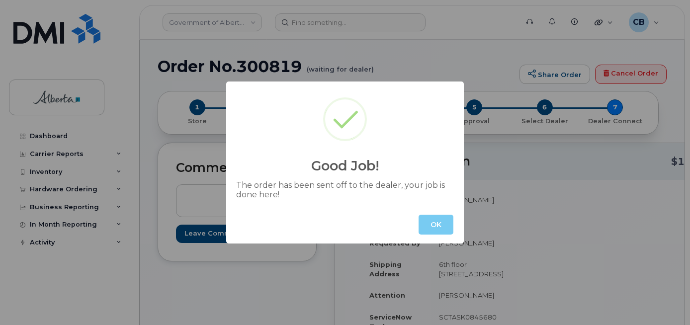
click at [428, 224] on button "OK" at bounding box center [435, 225] width 35 height 20
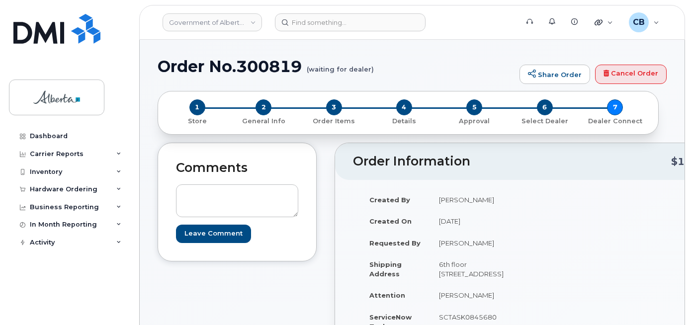
click at [256, 61] on h1 "Order No.300819 (waiting for dealer)" at bounding box center [335, 66] width 357 height 17
copy h1 "300819"
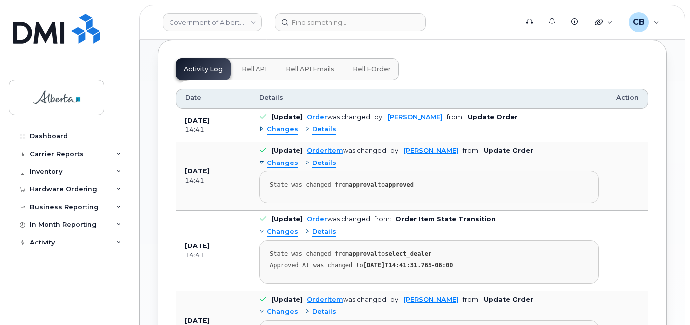
click at [248, 73] on span "Bell API" at bounding box center [253, 69] width 25 height 8
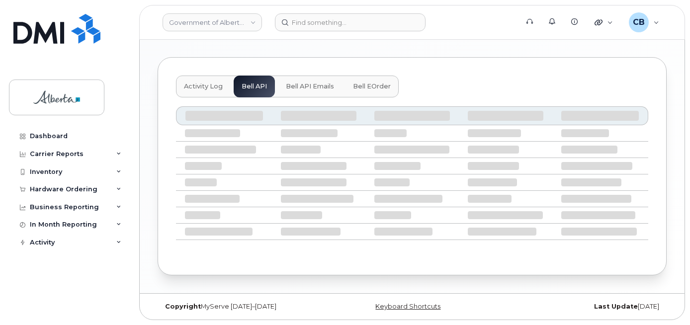
scroll to position [543, 0]
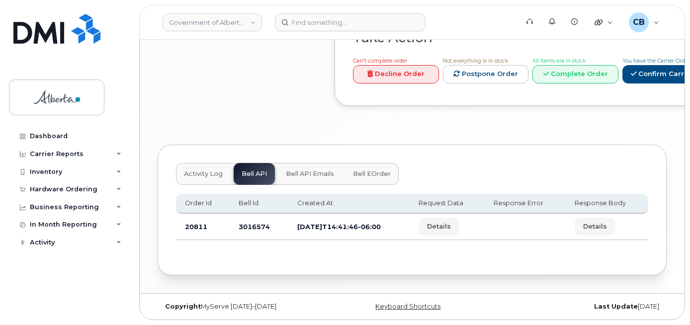
click at [246, 224] on td "3016574" at bounding box center [259, 227] width 59 height 26
copy td "3016574"
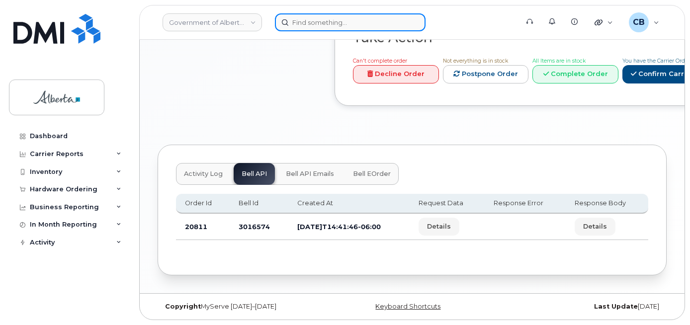
click at [297, 23] on input at bounding box center [350, 22] width 151 height 18
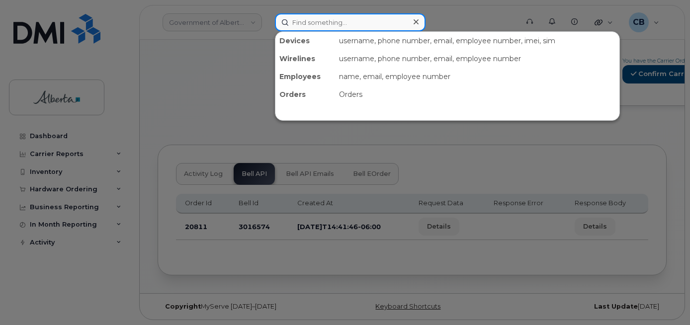
paste input "4038371609"
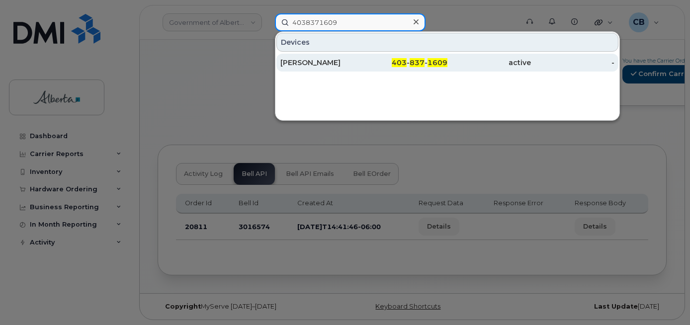
type input "4038371609"
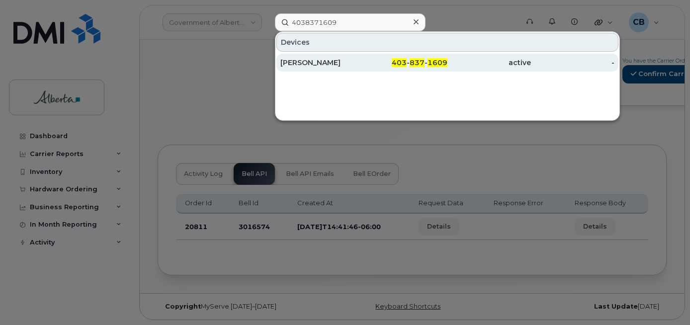
click at [318, 60] on div "Jenny Atamanik" at bounding box center [321, 63] width 83 height 10
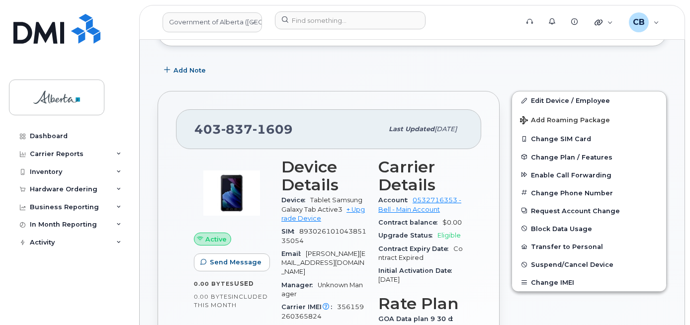
scroll to position [183, 0]
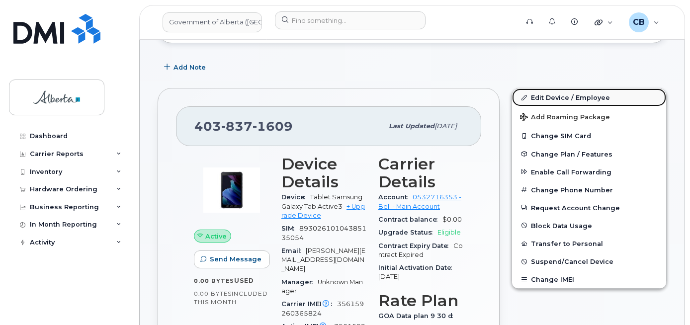
click at [543, 96] on link "Edit Device / Employee" at bounding box center [589, 97] width 154 height 18
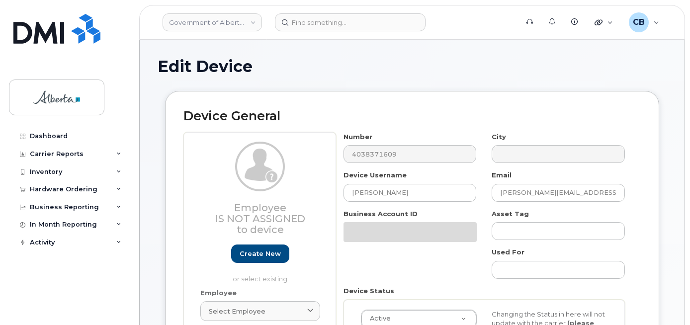
select select "4120331"
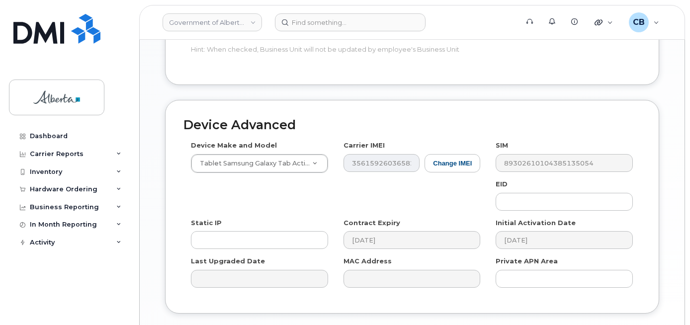
scroll to position [547, 0]
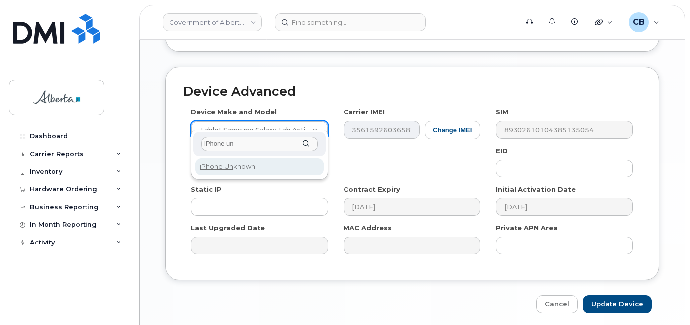
type input "iPhone un"
select select "185"
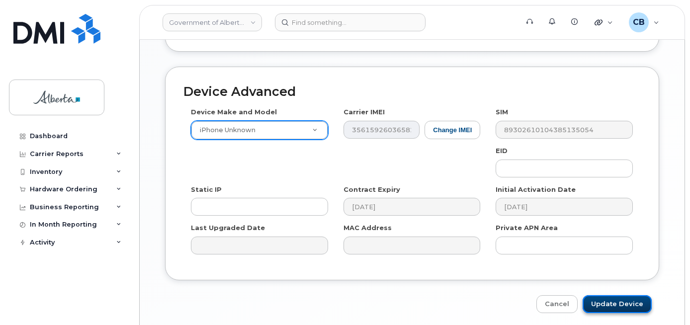
click at [615, 295] on input "Update Device" at bounding box center [616, 304] width 69 height 18
type input "Saving..."
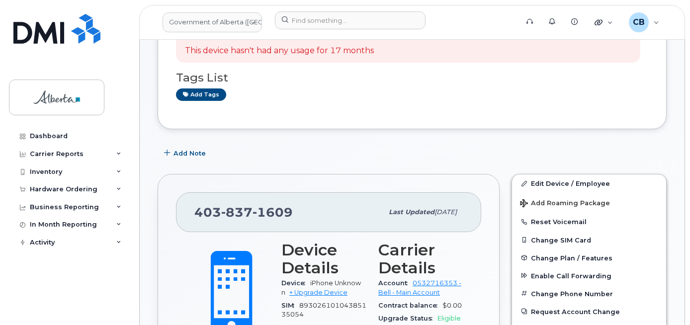
scroll to position [199, 0]
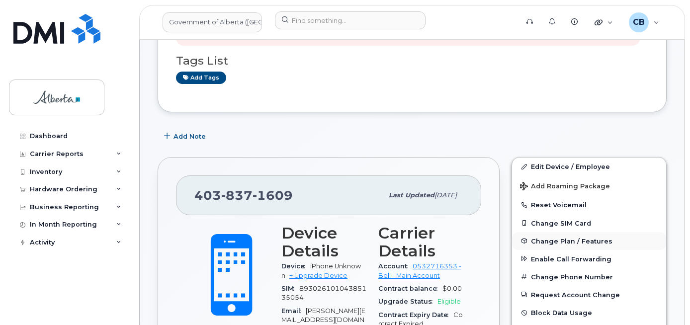
click at [560, 239] on span "Change Plan / Features" at bounding box center [571, 240] width 81 height 7
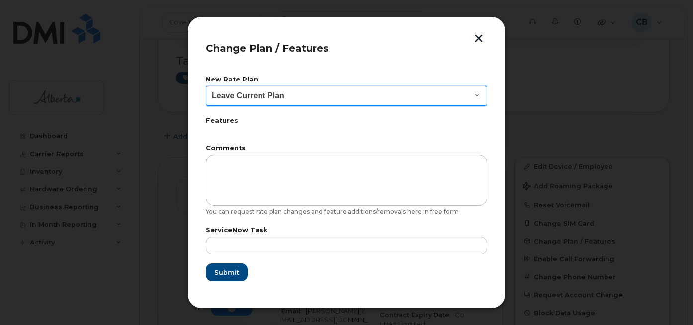
click at [472, 93] on select "Leave Current Plan GOA - Voice Plan 5 GOA Smartphone 14 30D GOA Unlimited Smart…" at bounding box center [346, 96] width 281 height 20
select select "2483362"
click at [206, 86] on select "Leave Current Plan GOA - Voice Plan 5 GOA Smartphone 14 30D GOA Unlimited Smart…" at bounding box center [346, 96] width 281 height 20
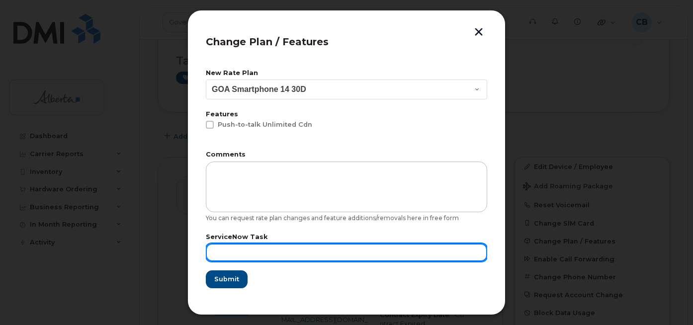
click at [218, 247] on input "text" at bounding box center [346, 252] width 281 height 18
paste input "SCTASK0850663"
type input "SCTASK0850663"
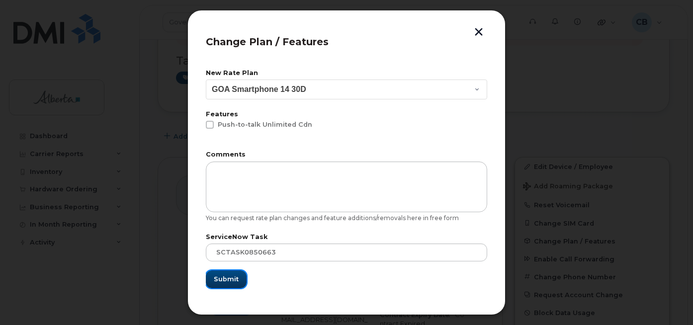
click at [217, 279] on span "Submit" at bounding box center [226, 278] width 25 height 9
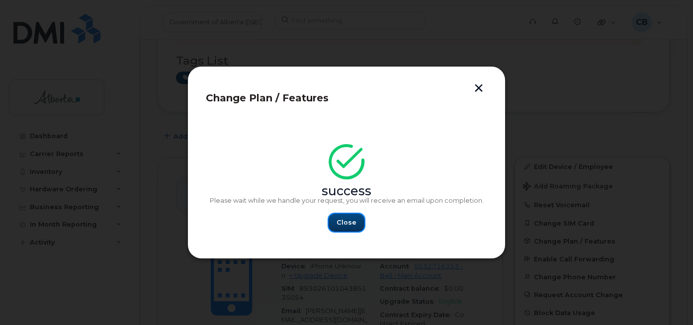
click at [344, 222] on span "Close" at bounding box center [346, 222] width 20 height 9
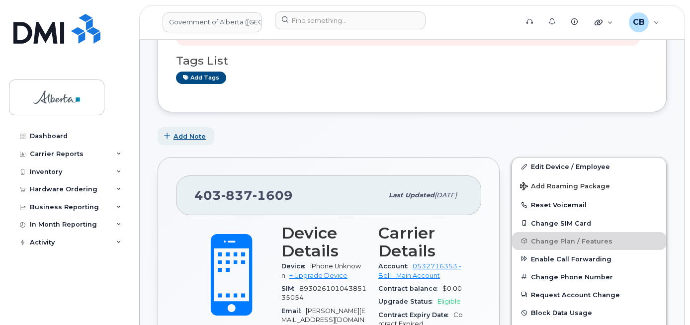
click at [195, 133] on span "Add Note" at bounding box center [189, 136] width 32 height 9
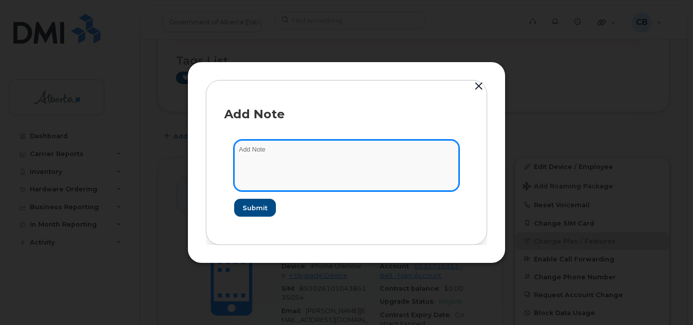
click at [254, 143] on textarea at bounding box center [346, 165] width 225 height 51
paste textarea "SCTASK0850663"
drag, startPoint x: 287, startPoint y: 148, endPoint x: 405, endPoint y: 149, distance: 118.2
click at [405, 149] on textarea "SCTASK0850663-changed plan from data to voice and data." at bounding box center [346, 165] width 225 height 51
type textarea "SCTASK0850663-changed plan from data to voice and data."
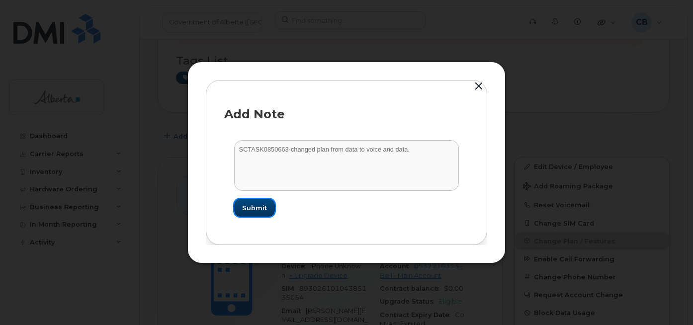
click at [252, 205] on span "Submit" at bounding box center [254, 207] width 25 height 9
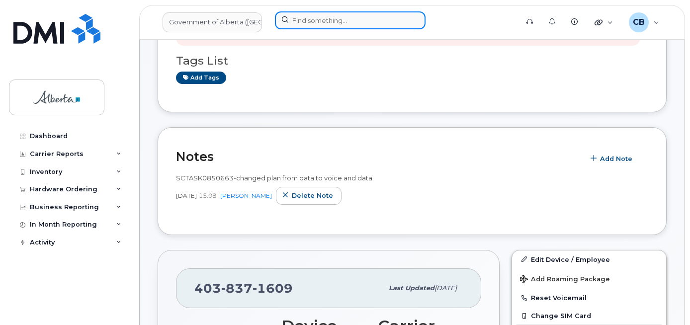
click at [293, 19] on input at bounding box center [350, 20] width 151 height 18
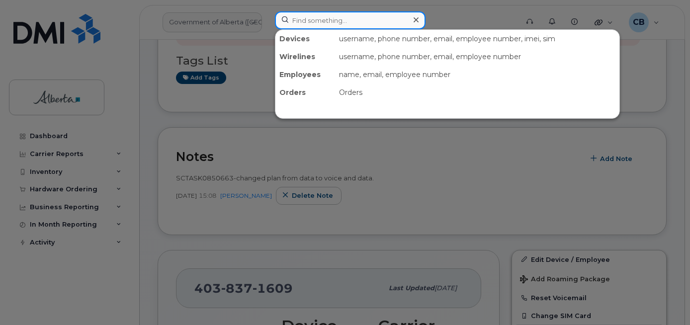
paste input "7808933216"
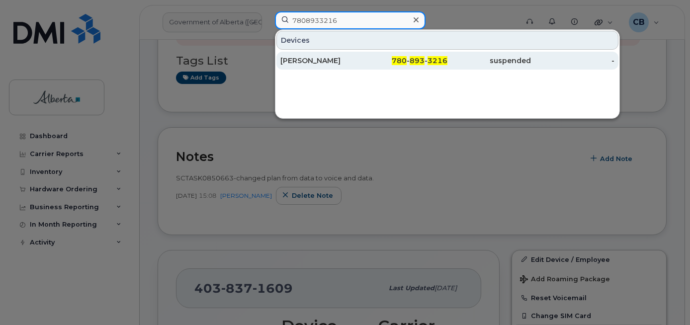
type input "7808933216"
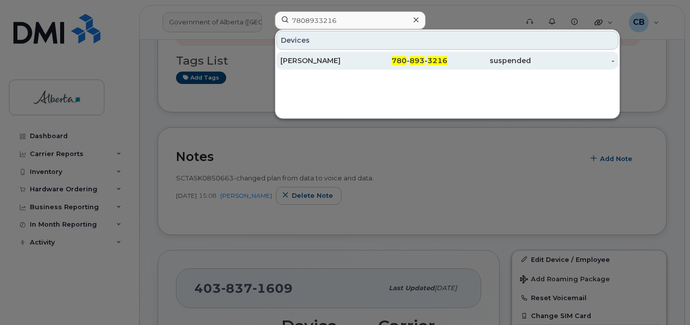
click at [310, 56] on div "[PERSON_NAME]" at bounding box center [321, 61] width 83 height 10
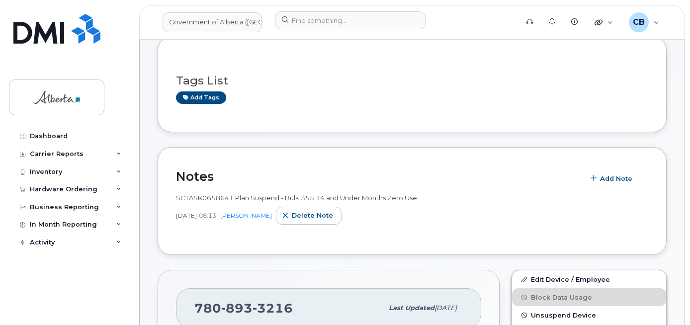
scroll to position [50, 0]
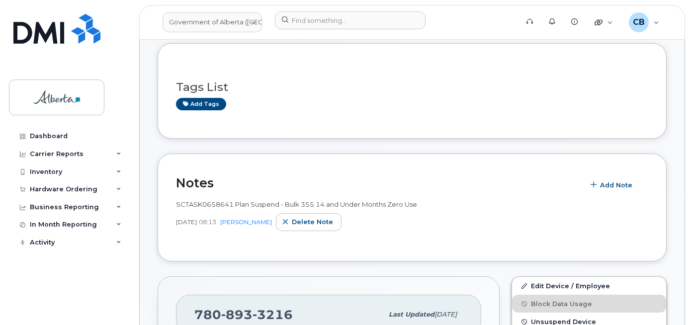
click at [213, 316] on span "[PHONE_NUMBER]" at bounding box center [243, 314] width 98 height 15
copy span "[PHONE_NUMBER]"
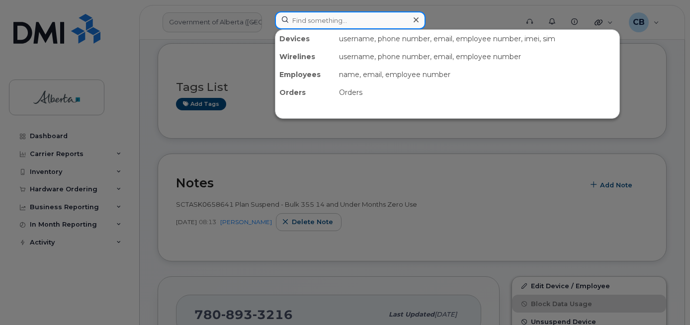
click at [314, 21] on input at bounding box center [350, 20] width 151 height 18
paste input "4038375335"
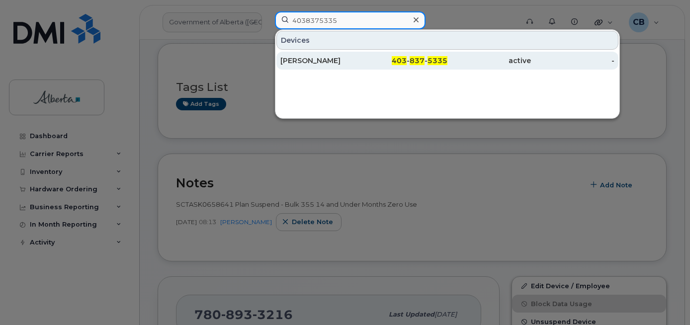
type input "4038375335"
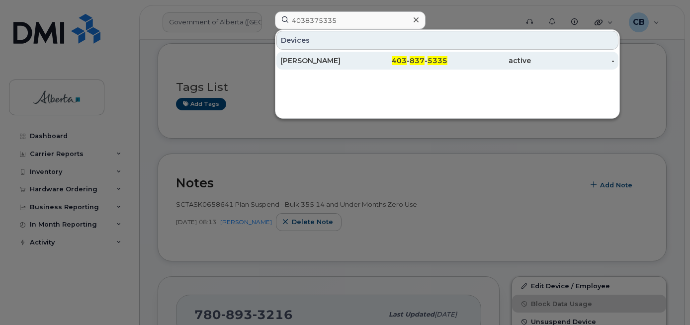
click at [314, 59] on div "[PERSON_NAME]" at bounding box center [321, 61] width 83 height 10
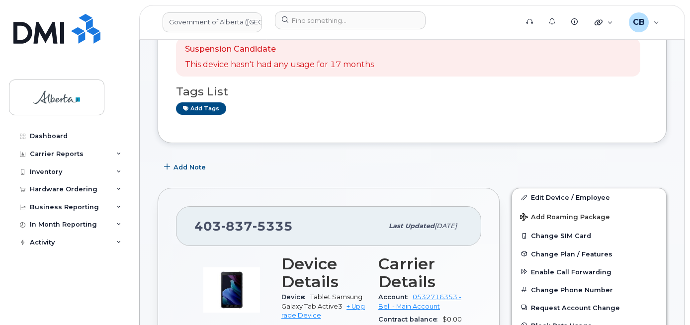
scroll to position [50, 0]
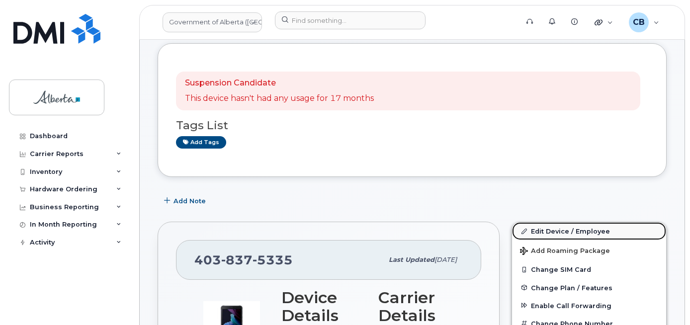
click at [559, 229] on link "Edit Device / Employee" at bounding box center [589, 231] width 154 height 18
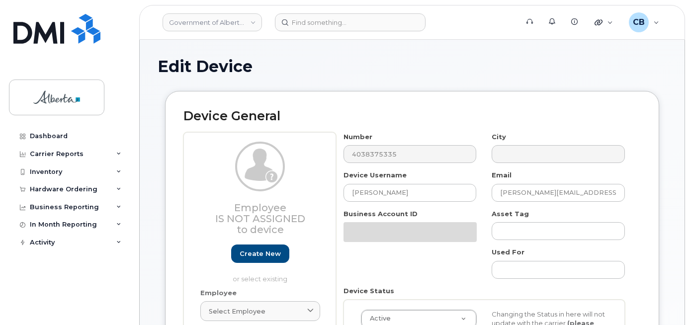
select select "4120331"
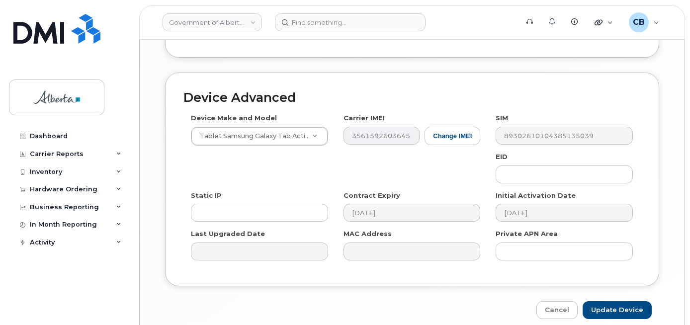
scroll to position [546, 0]
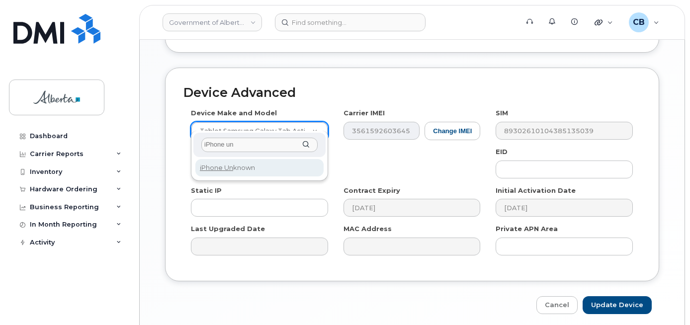
type input "iPhone un"
select select "185"
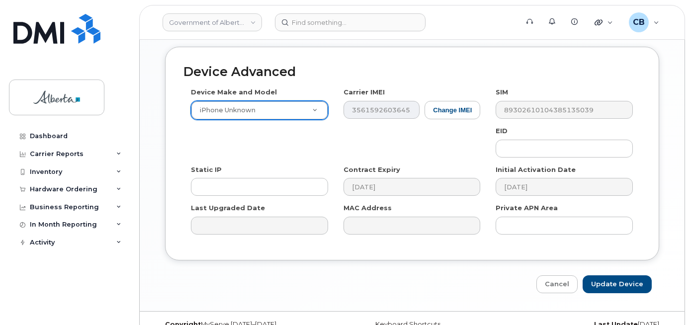
scroll to position [576, 0]
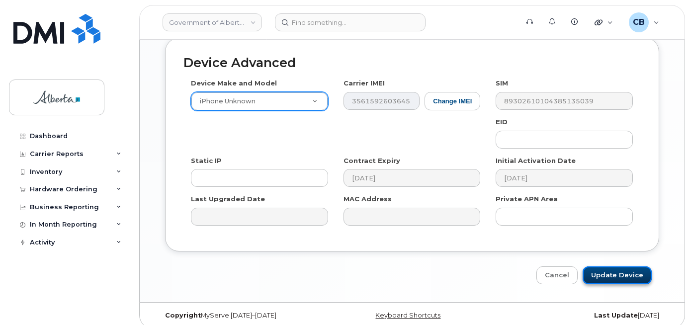
click at [608, 266] on input "Update Device" at bounding box center [616, 275] width 69 height 18
type input "Saving..."
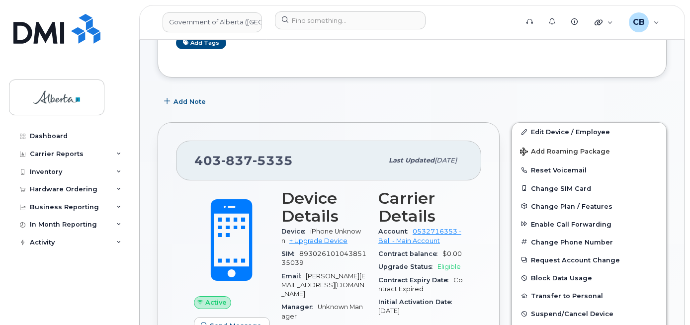
scroll to position [199, 0]
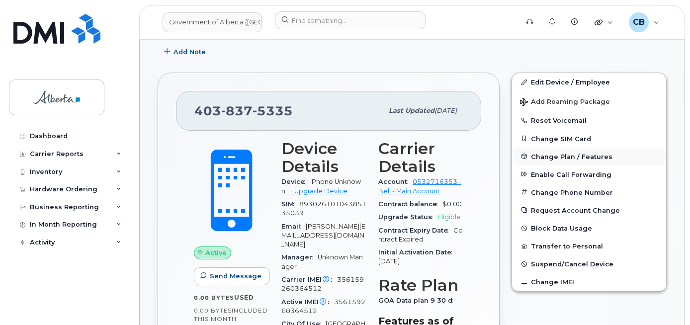
click at [570, 154] on span "Change Plan / Features" at bounding box center [571, 156] width 81 height 7
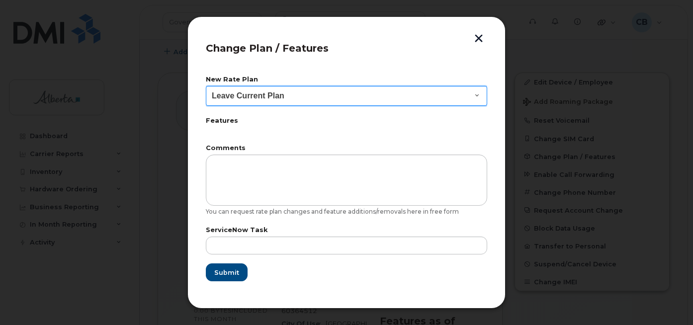
click at [471, 92] on select "Leave Current Plan GOA - Voice Plan 5 GOA Smartphone 14 30D GOA Unlimited Smart…" at bounding box center [346, 96] width 281 height 20
select select "2483362"
click at [206, 86] on select "Leave Current Plan GOA - Voice Plan 5 GOA Smartphone 14 30D GOA Unlimited Smart…" at bounding box center [346, 96] width 281 height 20
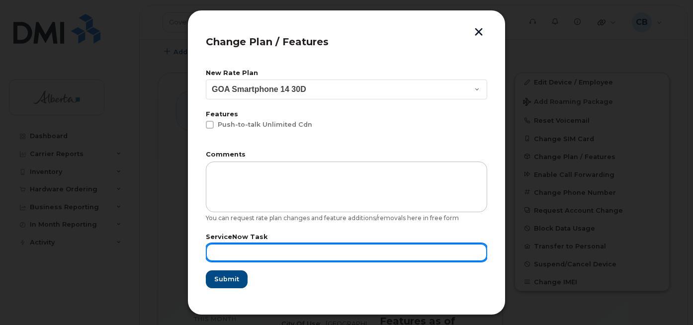
click at [221, 249] on input "text" at bounding box center [346, 252] width 281 height 18
paste input "SCTASK0850899"
type input "SCTASK0850899"
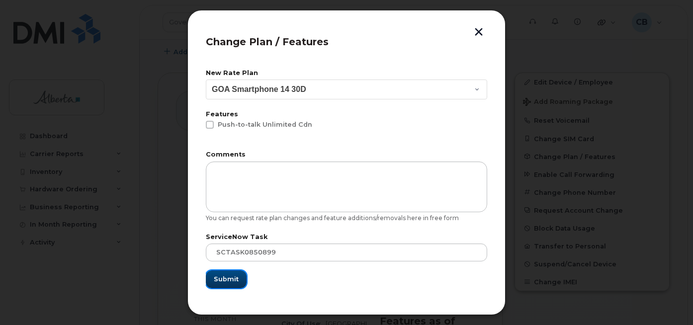
click at [229, 279] on span "Submit" at bounding box center [226, 278] width 25 height 9
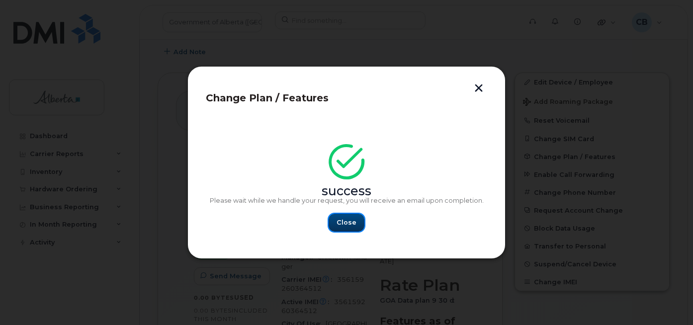
click at [344, 214] on button "Close" at bounding box center [346, 223] width 36 height 18
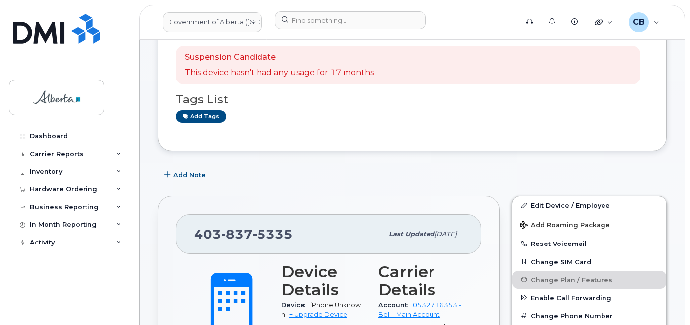
scroll to position [50, 0]
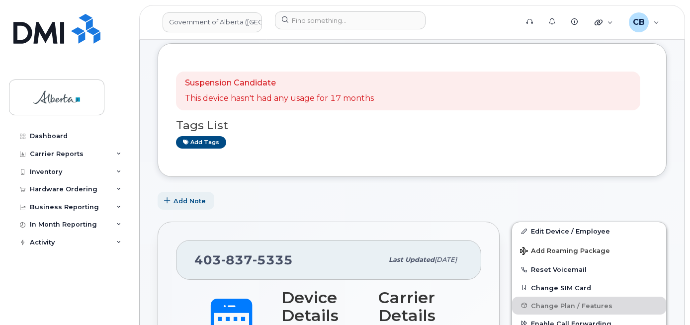
click at [184, 199] on span "Add Note" at bounding box center [189, 200] width 32 height 9
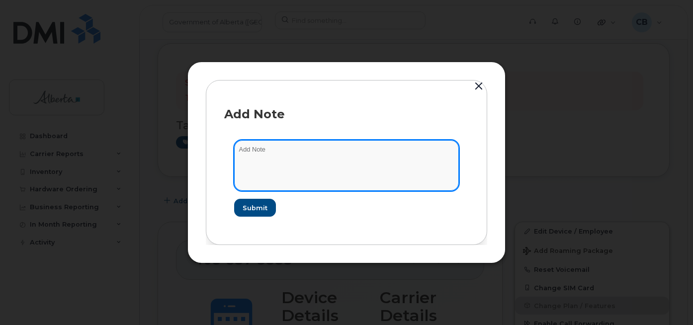
click at [261, 143] on textarea at bounding box center [346, 165] width 225 height 51
paste textarea "SCTASK0850899"
click at [298, 150] on textarea "SCTASK0850899-changed plan from data to voice and data." at bounding box center [346, 165] width 225 height 51
click at [400, 149] on textarea "SCTASK0850899-changed plan from data to voice and data." at bounding box center [346, 165] width 225 height 51
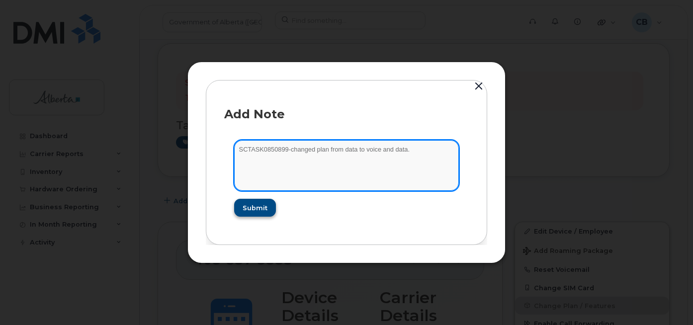
type textarea "SCTASK0850899-changed plan from data to voice and data."
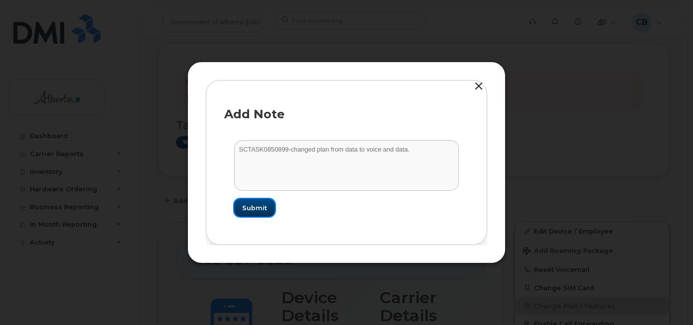
click at [257, 208] on span "Submit" at bounding box center [254, 207] width 25 height 9
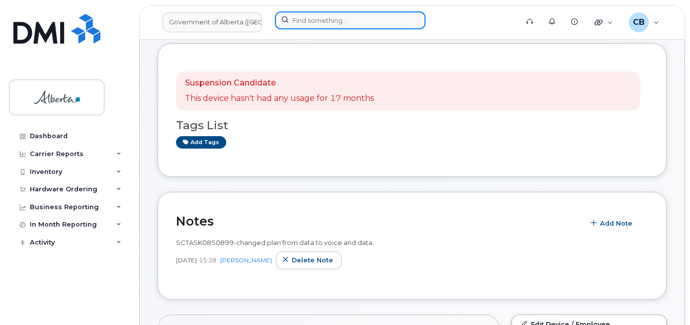
click at [298, 26] on input at bounding box center [350, 20] width 151 height 18
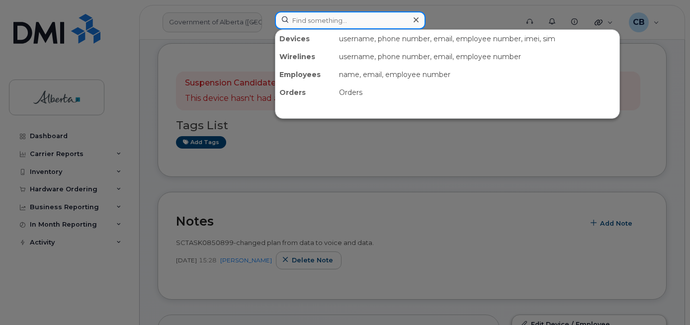
paste input "7802637181"
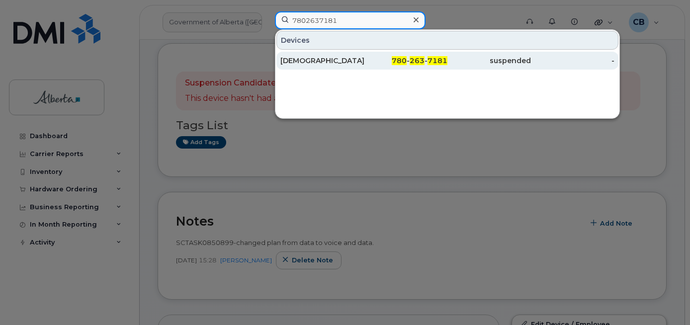
type input "7802637181"
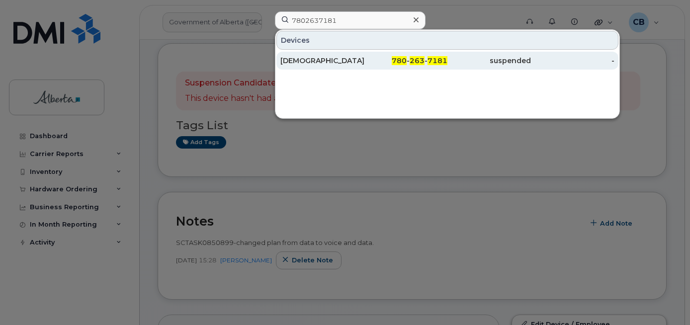
click at [310, 57] on div "Jus Facilities" at bounding box center [321, 61] width 83 height 10
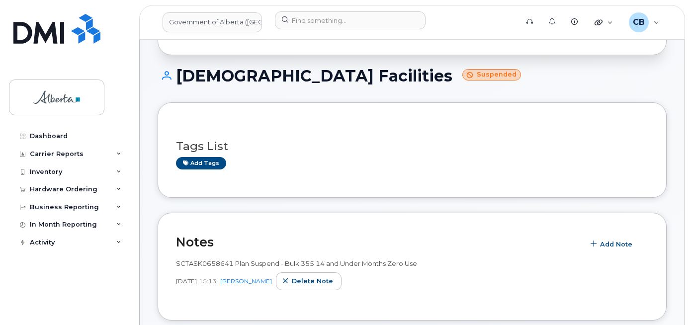
scroll to position [51, 0]
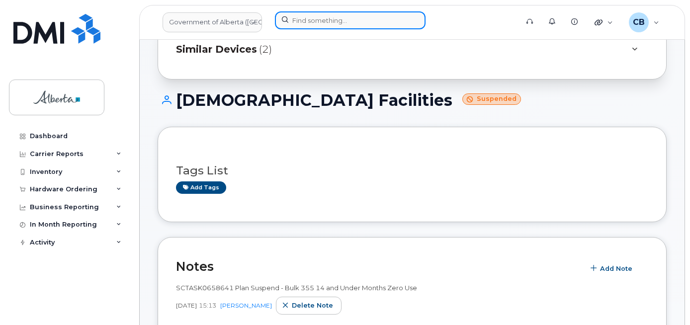
click at [316, 20] on input at bounding box center [350, 20] width 151 height 18
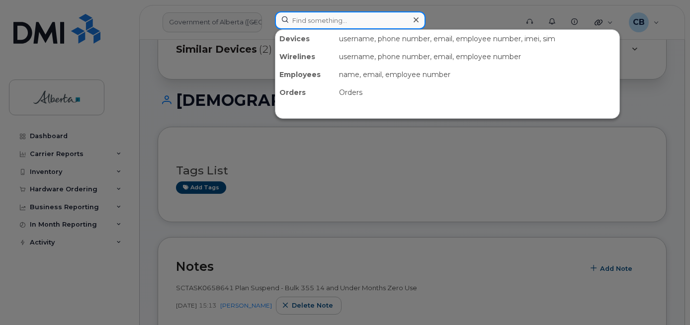
paste input "7802646173"
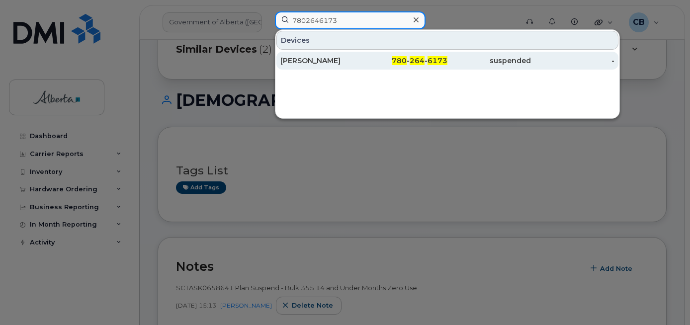
type input "7802646173"
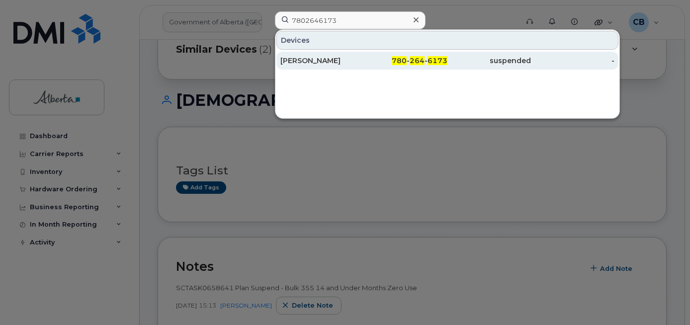
click at [308, 61] on div "[PERSON_NAME]" at bounding box center [321, 61] width 83 height 10
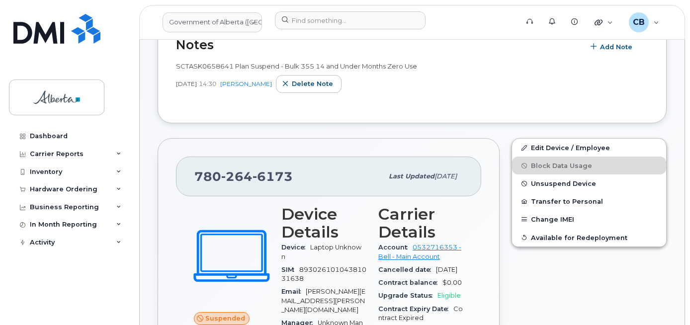
scroll to position [248, 0]
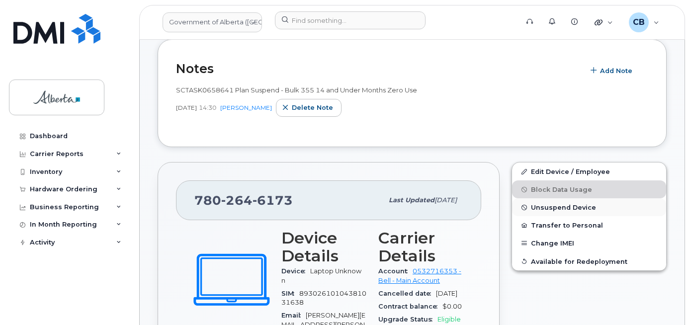
click at [557, 206] on span "Unsuspend Device" at bounding box center [563, 207] width 65 height 7
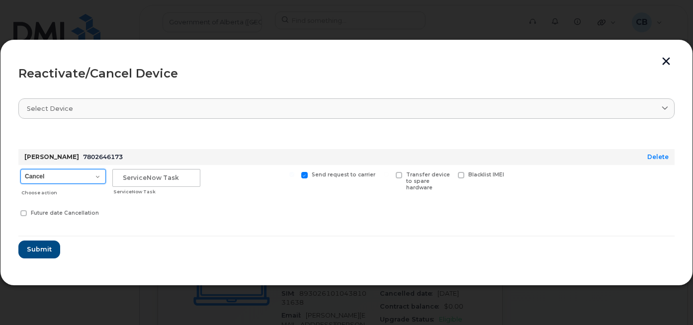
click at [97, 177] on select "Cancel Suspend - Extend Suspension Reactivate" at bounding box center [62, 176] width 85 height 15
select select "[object Object]"
click at [20, 169] on select "Cancel Suspend - Extend Suspension Reactivate" at bounding box center [62, 176] width 85 height 15
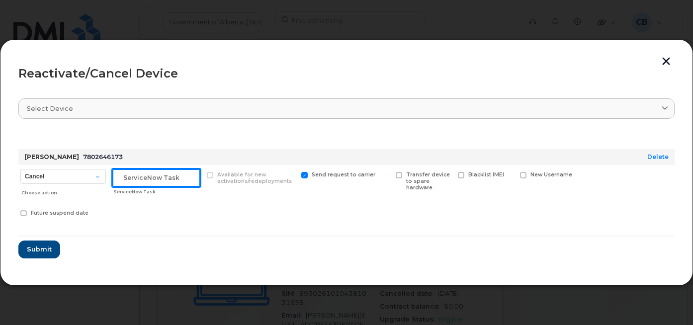
click at [128, 178] on input "text" at bounding box center [156, 178] width 88 height 18
paste input "SCTASK0847139"
type input "SCTASK0847139"
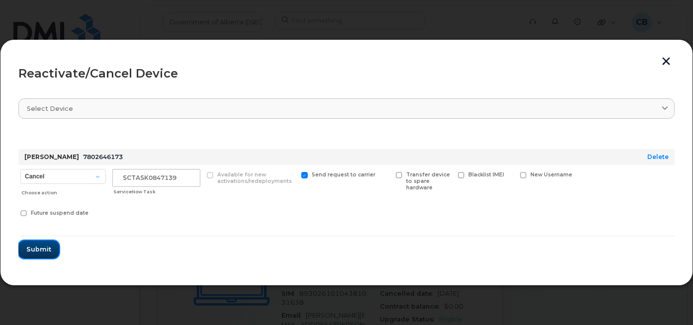
click at [52, 246] on button "Submit" at bounding box center [38, 249] width 41 height 18
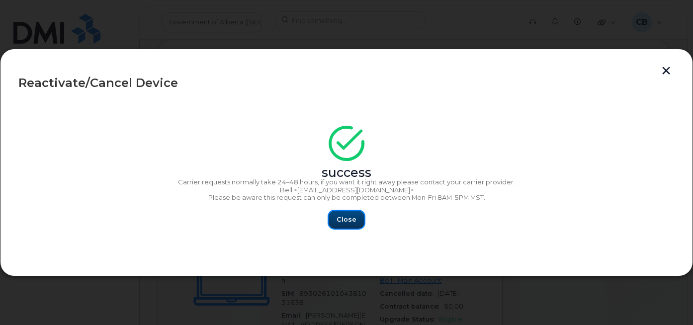
click at [356, 215] on button "Close" at bounding box center [346, 220] width 36 height 18
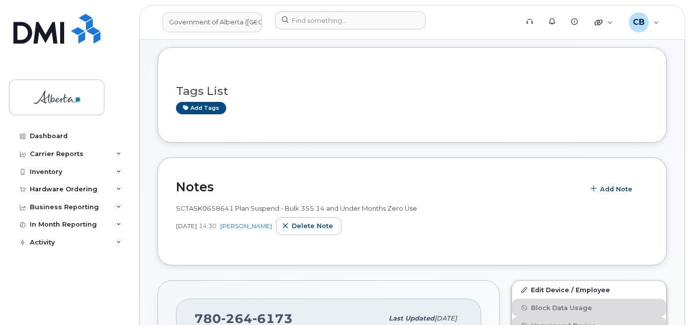
scroll to position [149, 0]
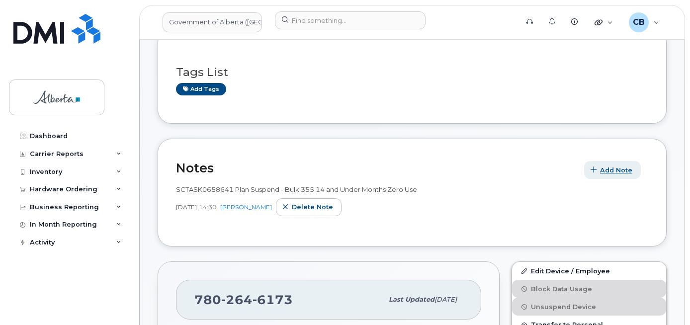
click at [616, 170] on span "Add Note" at bounding box center [616, 169] width 32 height 9
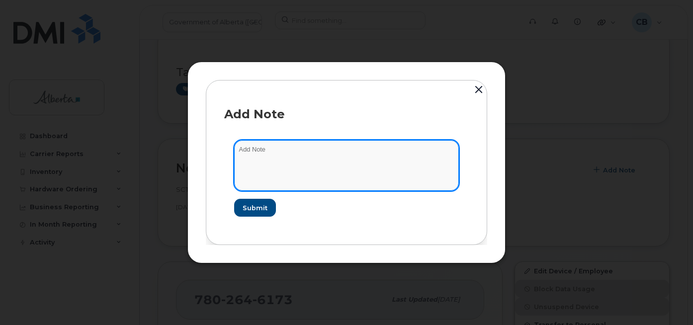
click at [266, 148] on textarea at bounding box center [346, 165] width 225 height 51
paste textarea "SCTASK0847139"
type textarea "SCTASK0847139-unsuspended this plan."
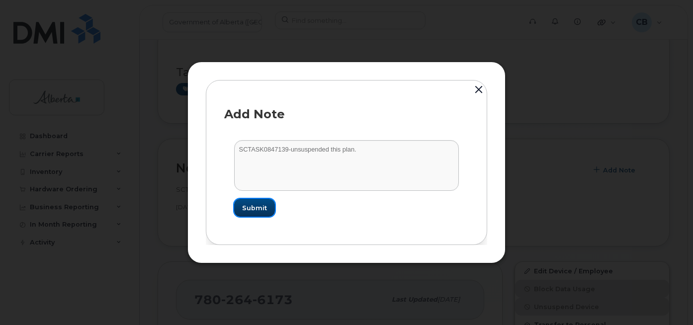
click at [253, 205] on span "Submit" at bounding box center [254, 207] width 25 height 9
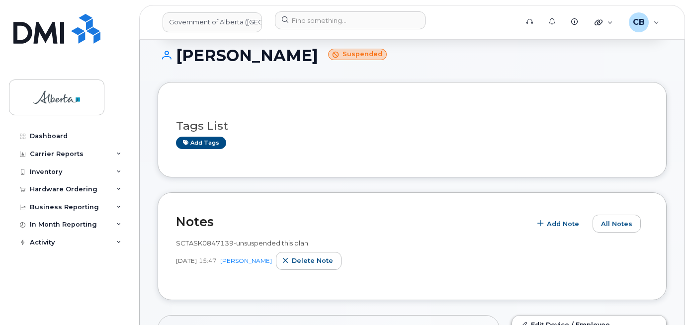
scroll to position [244, 0]
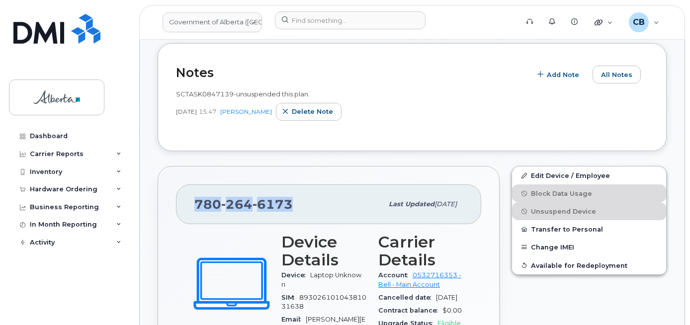
drag, startPoint x: 289, startPoint y: 203, endPoint x: 193, endPoint y: 204, distance: 95.9
click at [193, 204] on div "780 264 6173 Last updated Aug 20, 2025" at bounding box center [328, 204] width 305 height 40
copy span "780 264 6173"
click at [446, 134] on div "Notes Add Note All Notes SCTASK0847139-unsuspended this plan. Sep 15, 2025 15:4…" at bounding box center [411, 97] width 509 height 108
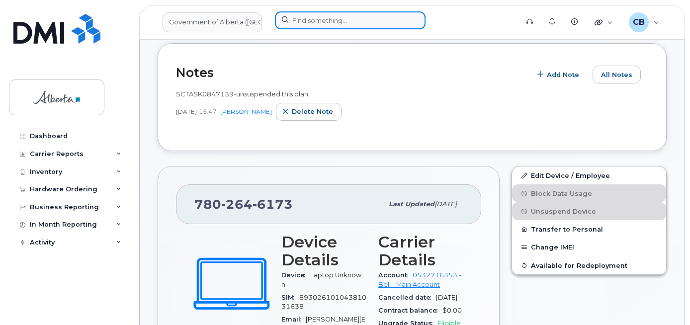
click at [303, 24] on input at bounding box center [350, 20] width 151 height 18
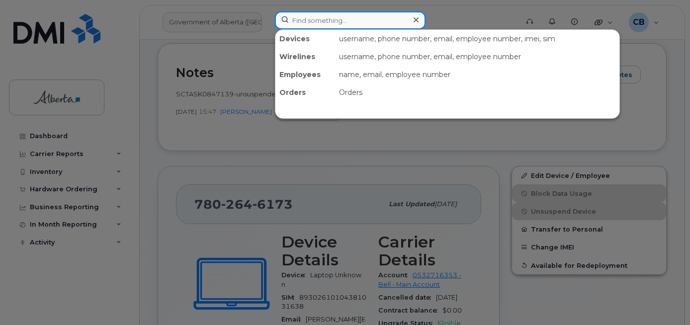
paste input "5873857724"
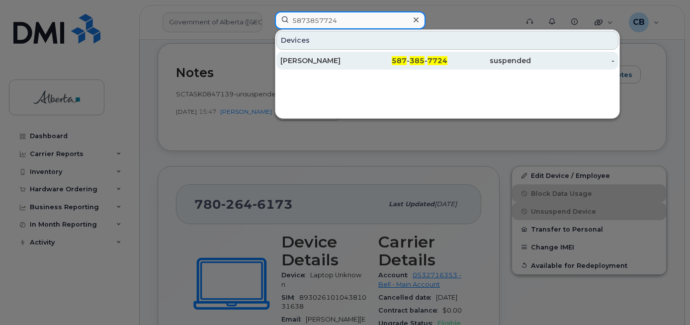
type input "5873857724"
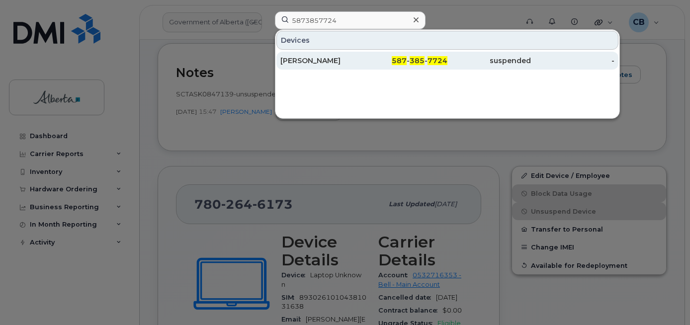
click at [312, 59] on div "Dale Wispinski" at bounding box center [321, 61] width 83 height 10
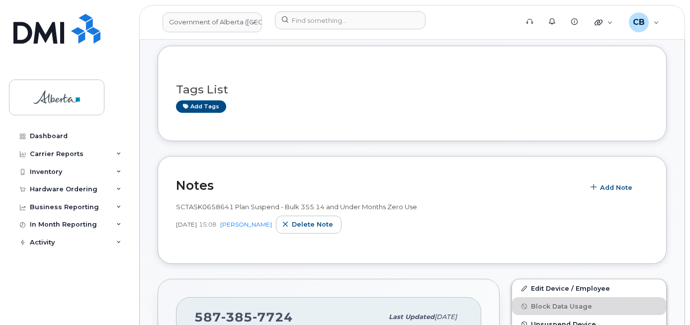
scroll to position [149, 0]
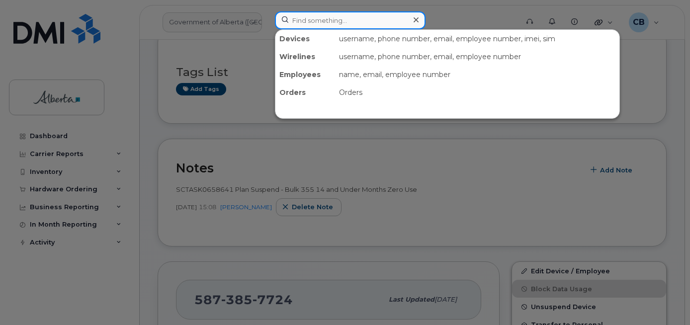
click at [295, 20] on input at bounding box center [350, 20] width 151 height 18
paste input "5873857113"
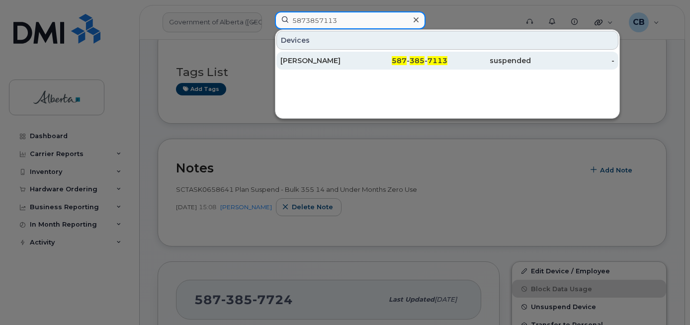
type input "5873857113"
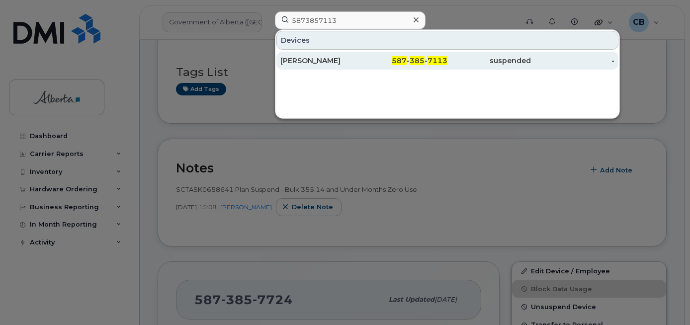
click at [308, 58] on div "[PERSON_NAME]" at bounding box center [321, 61] width 83 height 10
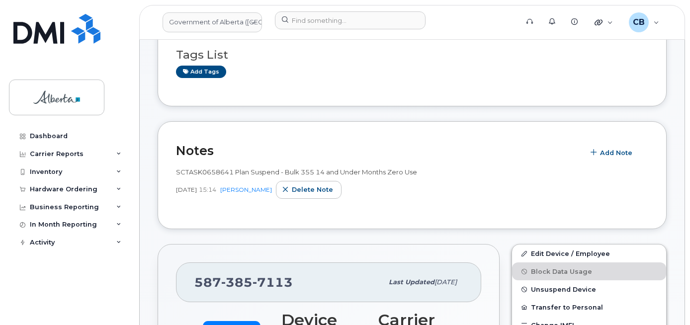
scroll to position [99, 0]
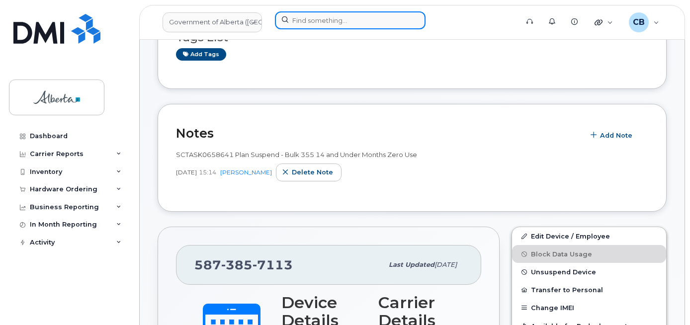
click at [337, 22] on input at bounding box center [350, 20] width 151 height 18
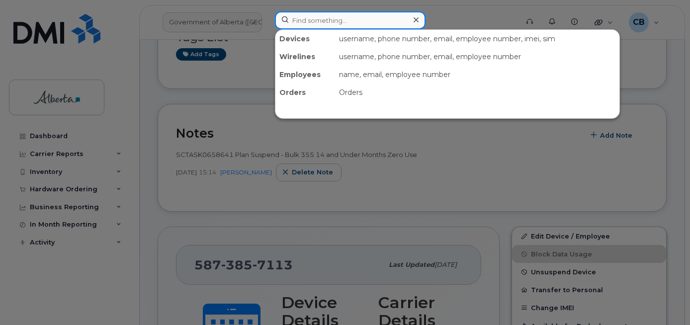
paste input "5873857140"
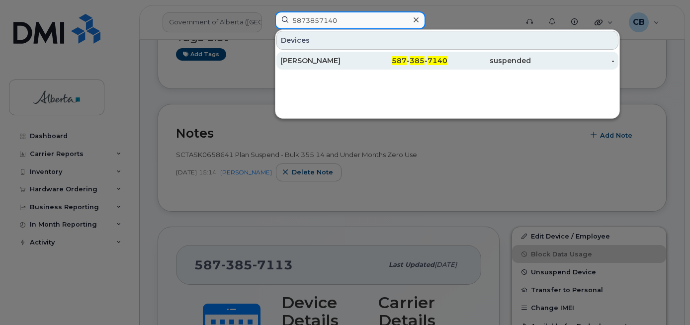
type input "5873857140"
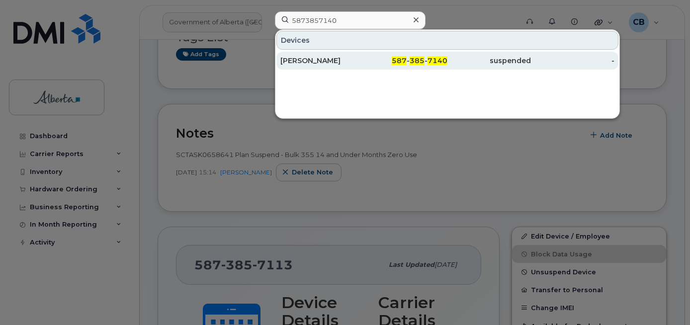
click at [318, 62] on div "[PERSON_NAME]" at bounding box center [321, 61] width 83 height 10
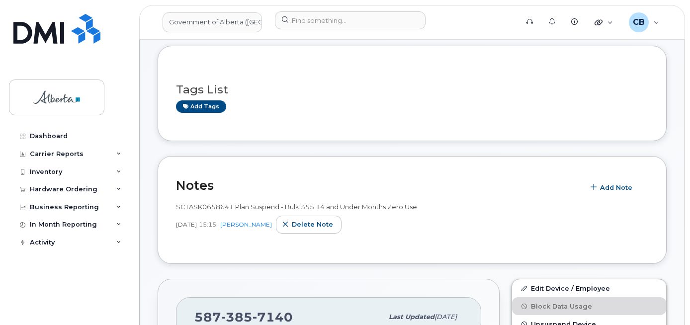
scroll to position [149, 0]
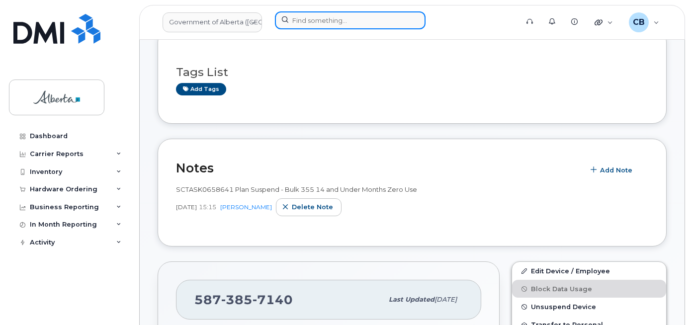
click at [301, 18] on input at bounding box center [350, 20] width 151 height 18
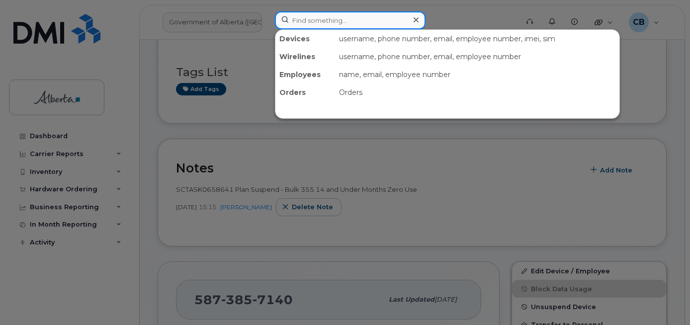
paste input "5873373253"
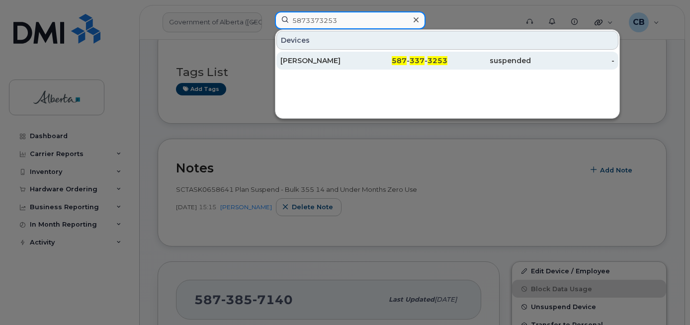
type input "5873373253"
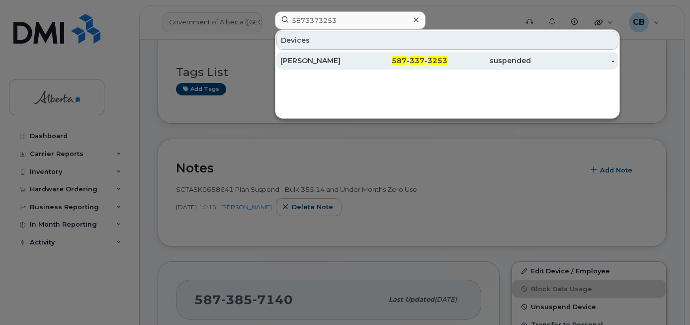
click at [304, 62] on div "[PERSON_NAME]" at bounding box center [321, 61] width 83 height 10
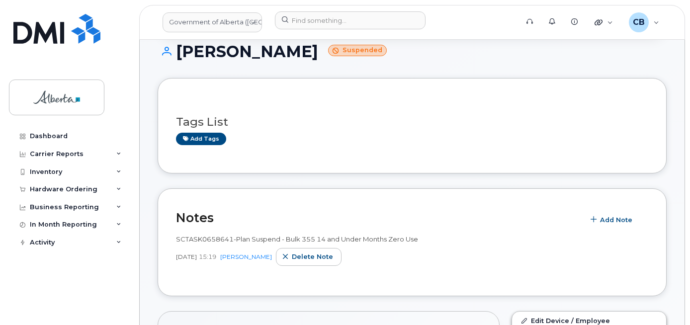
scroll to position [149, 0]
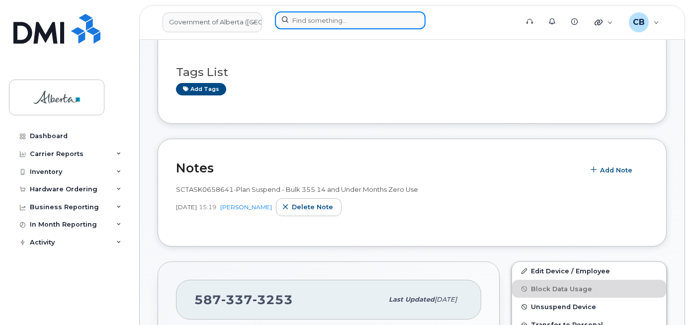
click at [333, 24] on input at bounding box center [350, 20] width 151 height 18
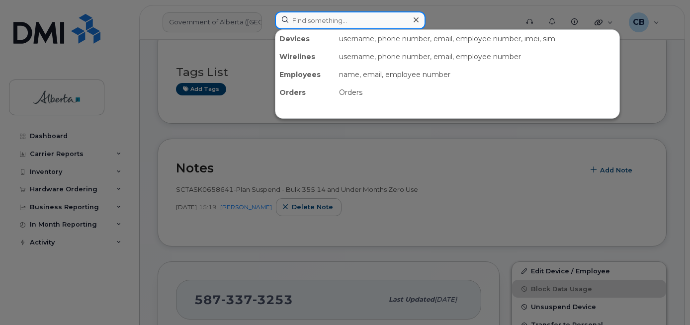
paste input "7802933158"
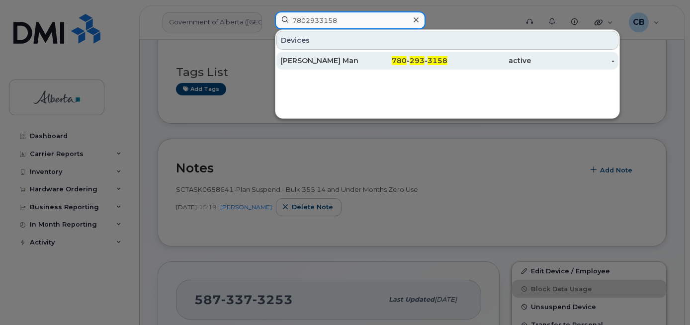
type input "7802933158"
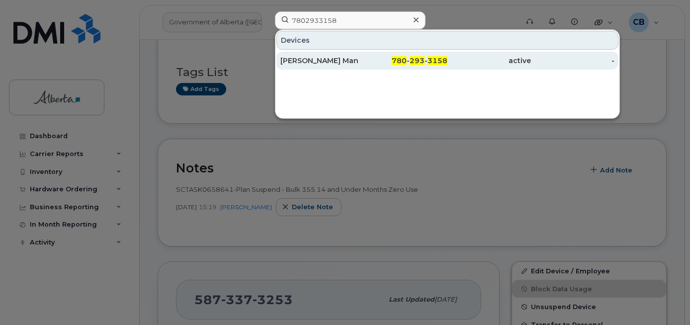
click at [303, 63] on div "[PERSON_NAME] Man" at bounding box center [321, 61] width 83 height 10
